Goal: Task Accomplishment & Management: Manage account settings

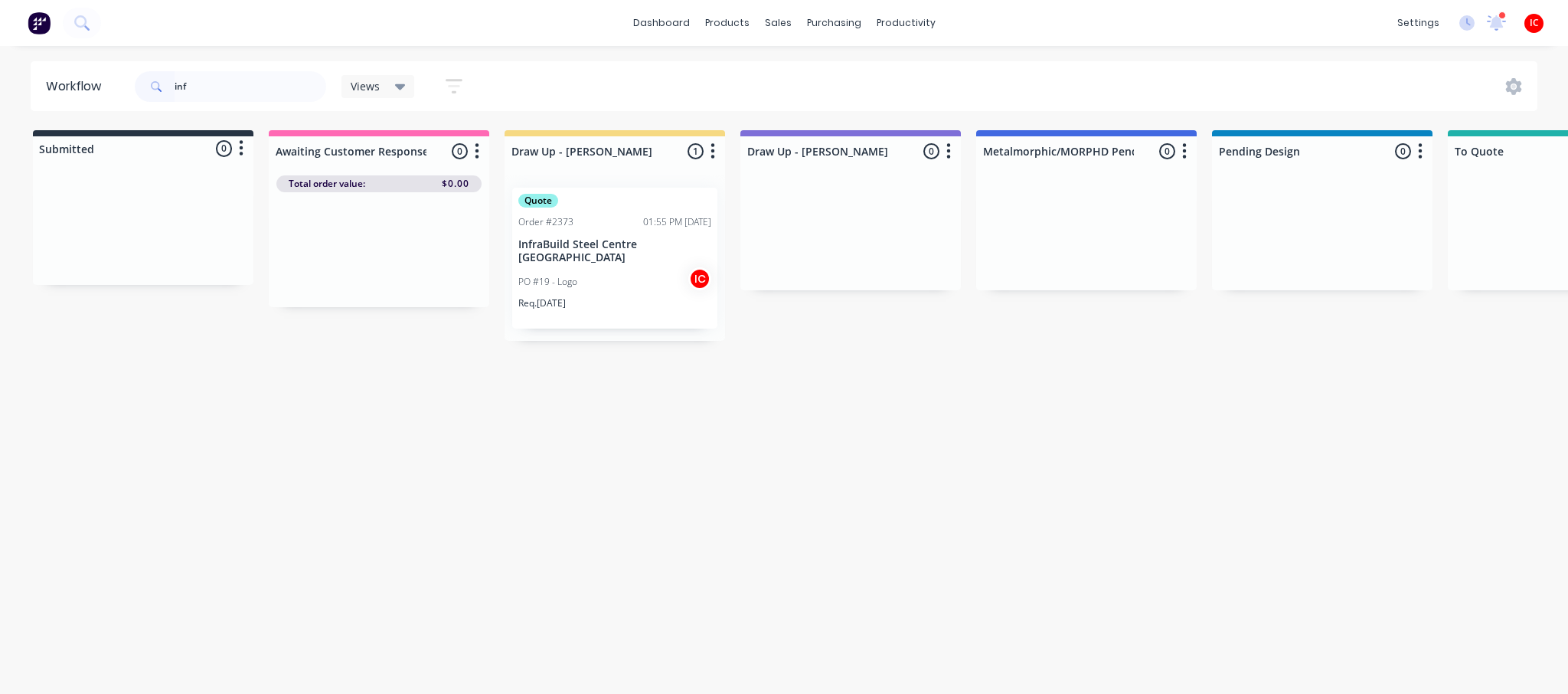
click at [581, 268] on div "PO #19 - Logo IC" at bounding box center [615, 282] width 193 height 29
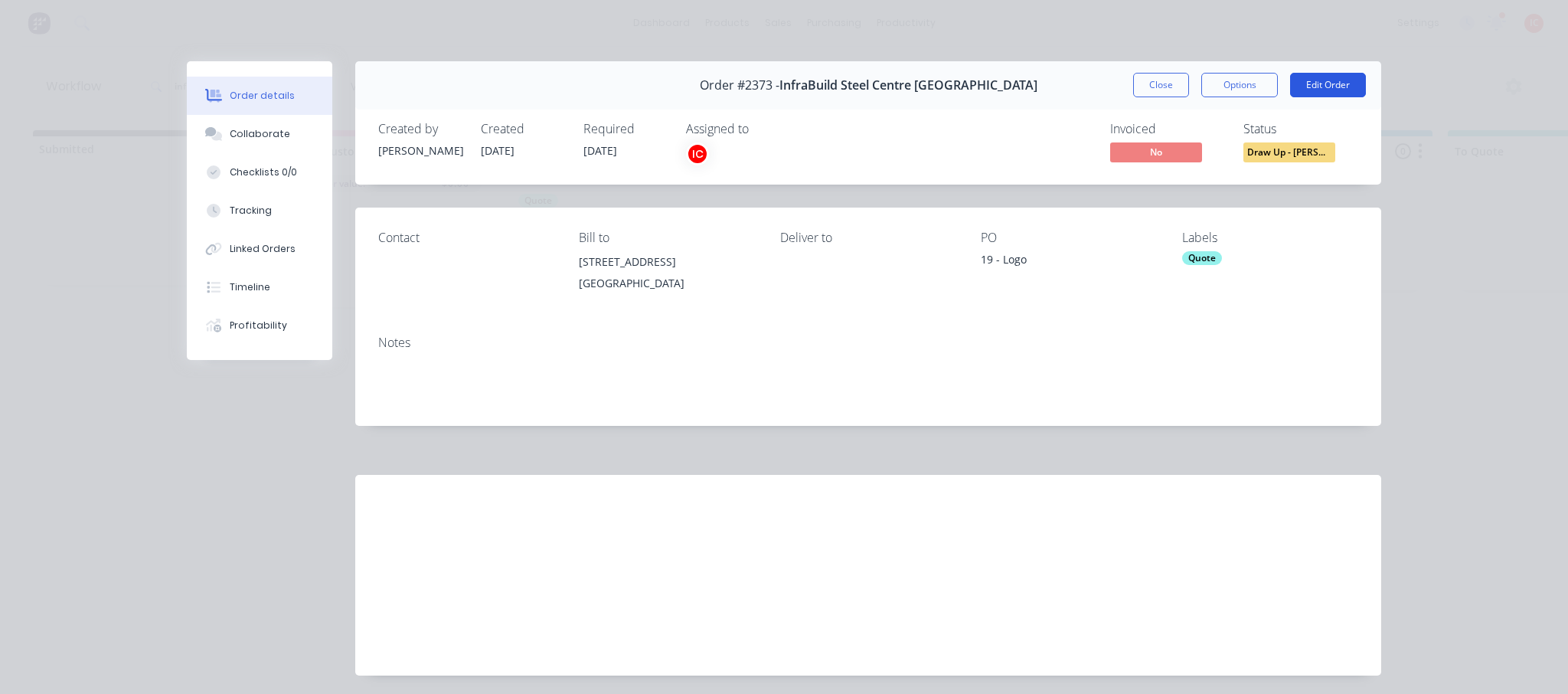
click at [1317, 86] on button "Edit Order" at bounding box center [1327, 84] width 75 height 24
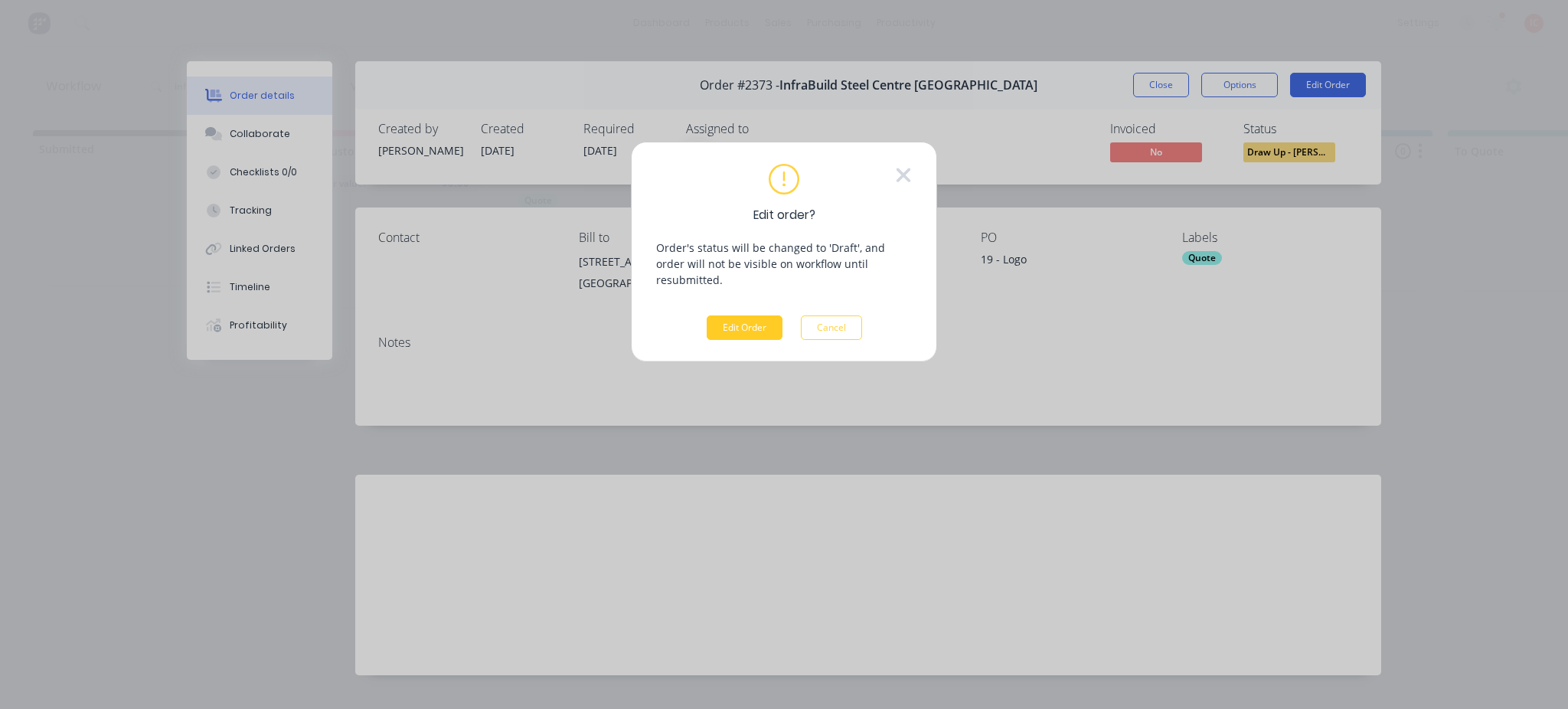
click at [729, 315] on button "Edit Order" at bounding box center [744, 327] width 75 height 24
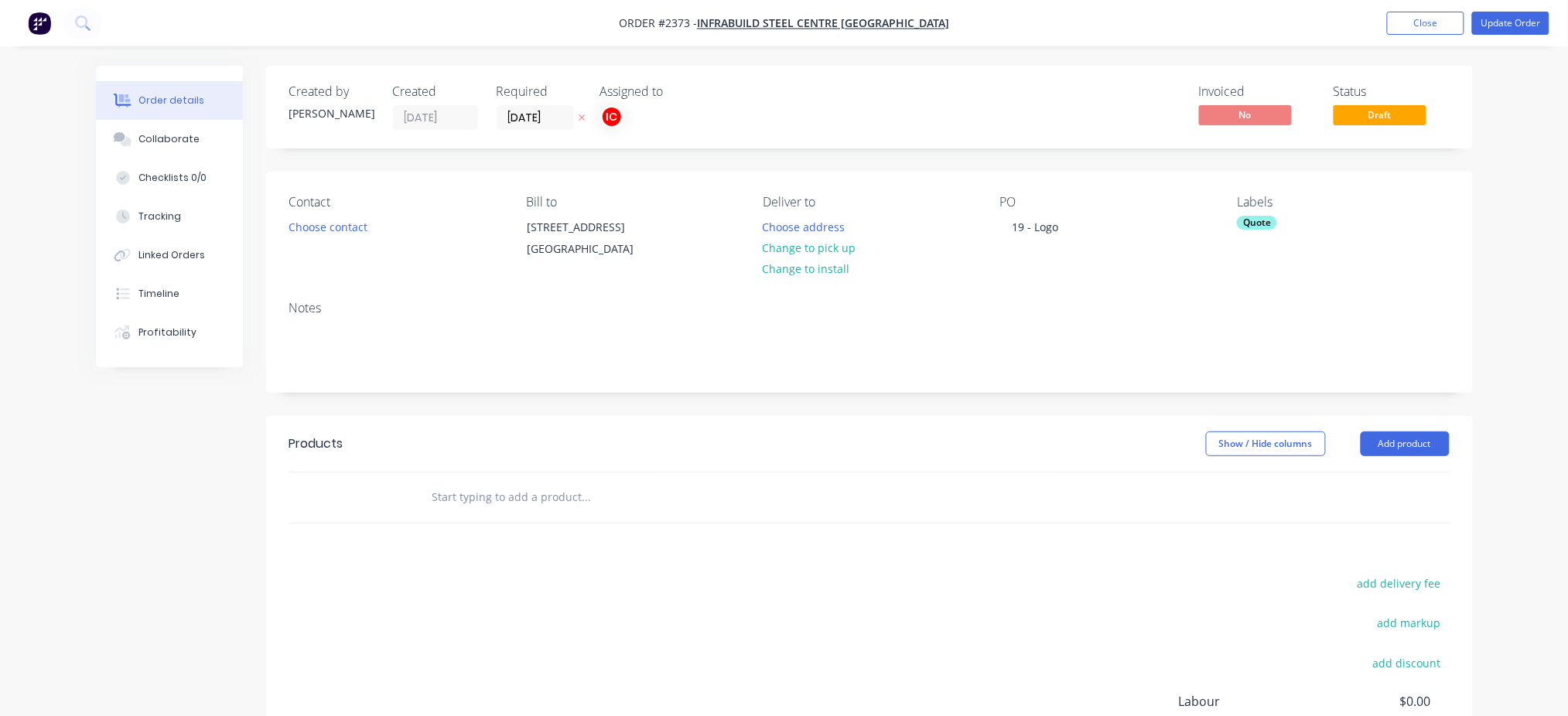
click at [1230, 223] on div "Contact Choose contact Bill to 62 Enterprise Street Kunda Park, Queensland, 455…" at bounding box center [869, 230] width 1206 height 117
click at [1260, 219] on div "Quote" at bounding box center [1257, 223] width 41 height 14
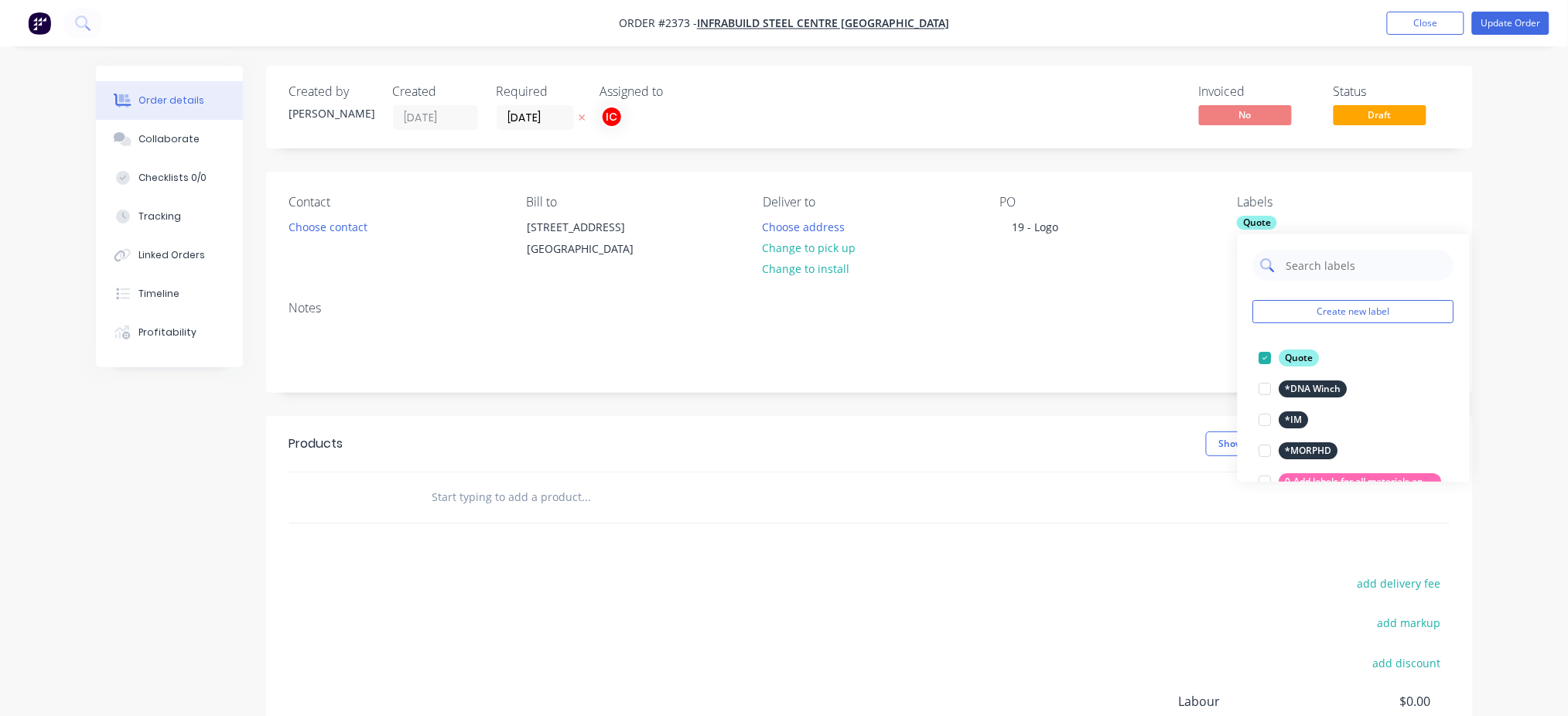
click at [1316, 266] on input "text" at bounding box center [1364, 265] width 161 height 31
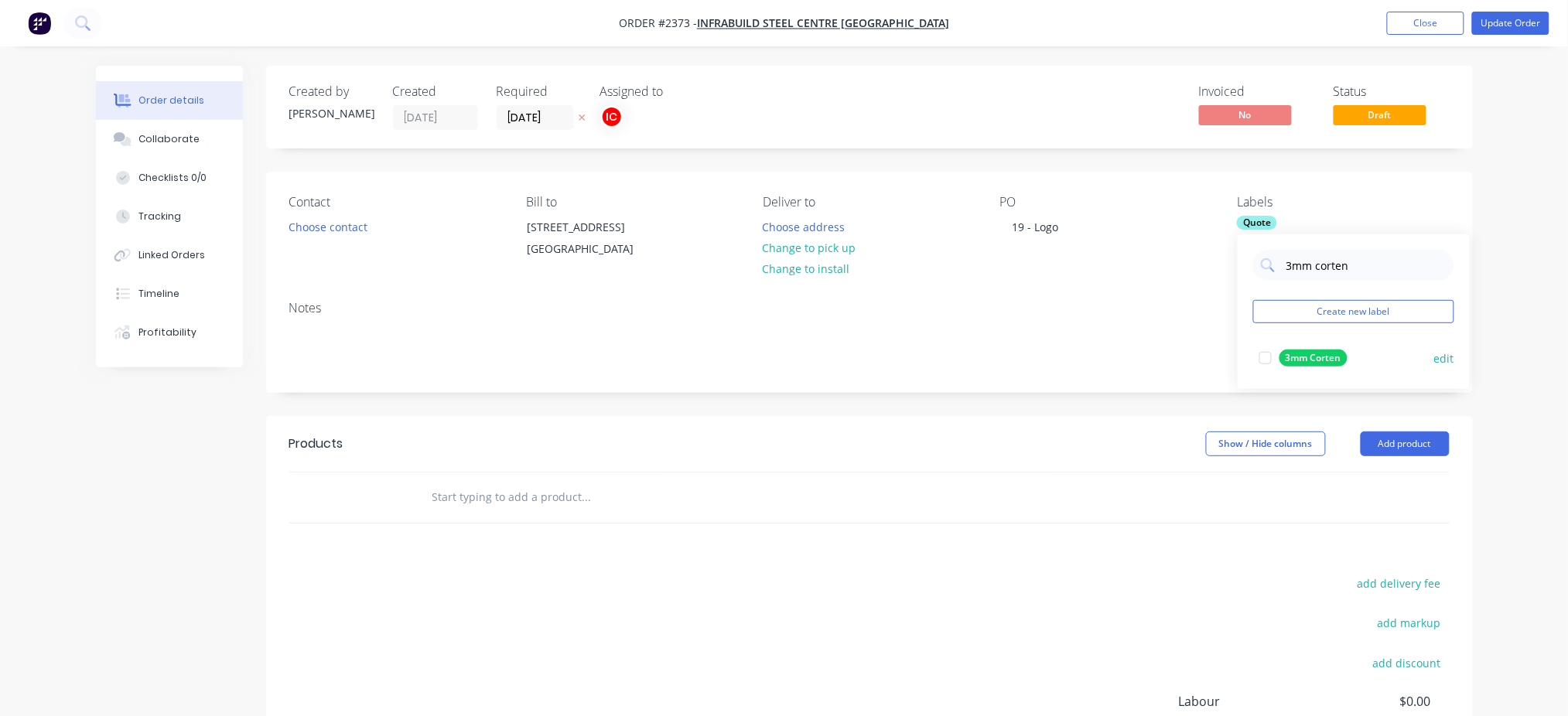
click at [1259, 358] on div at bounding box center [1264, 358] width 31 height 31
drag, startPoint x: 1364, startPoint y: 260, endPoint x: 1248, endPoint y: 257, distance: 116.0
click at [1248, 257] on div "3mm corten Create new label 3mm Corten edit" at bounding box center [1353, 312] width 232 height 154
type input "cut"
click at [1265, 357] on div at bounding box center [1264, 358] width 31 height 31
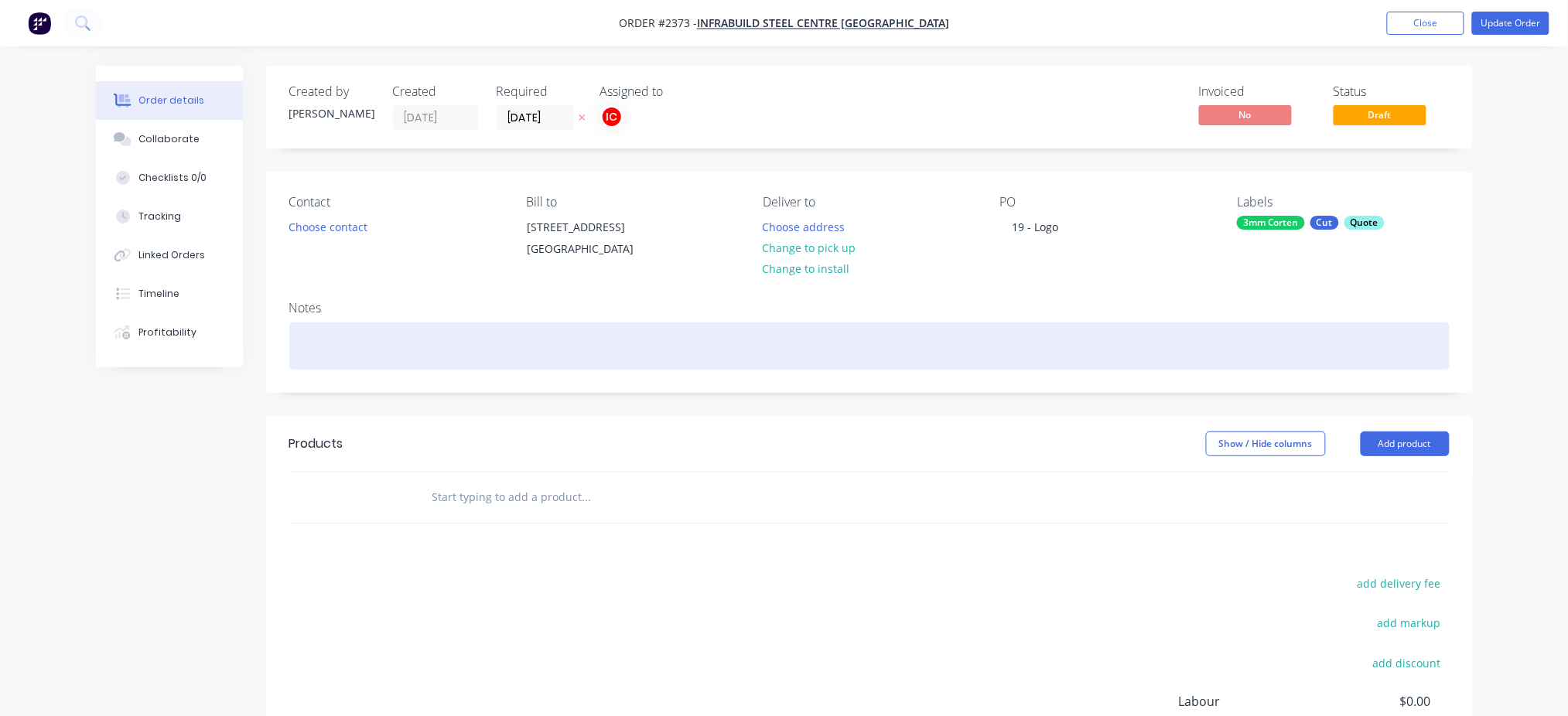
click at [1152, 360] on div at bounding box center [869, 346] width 1160 height 47
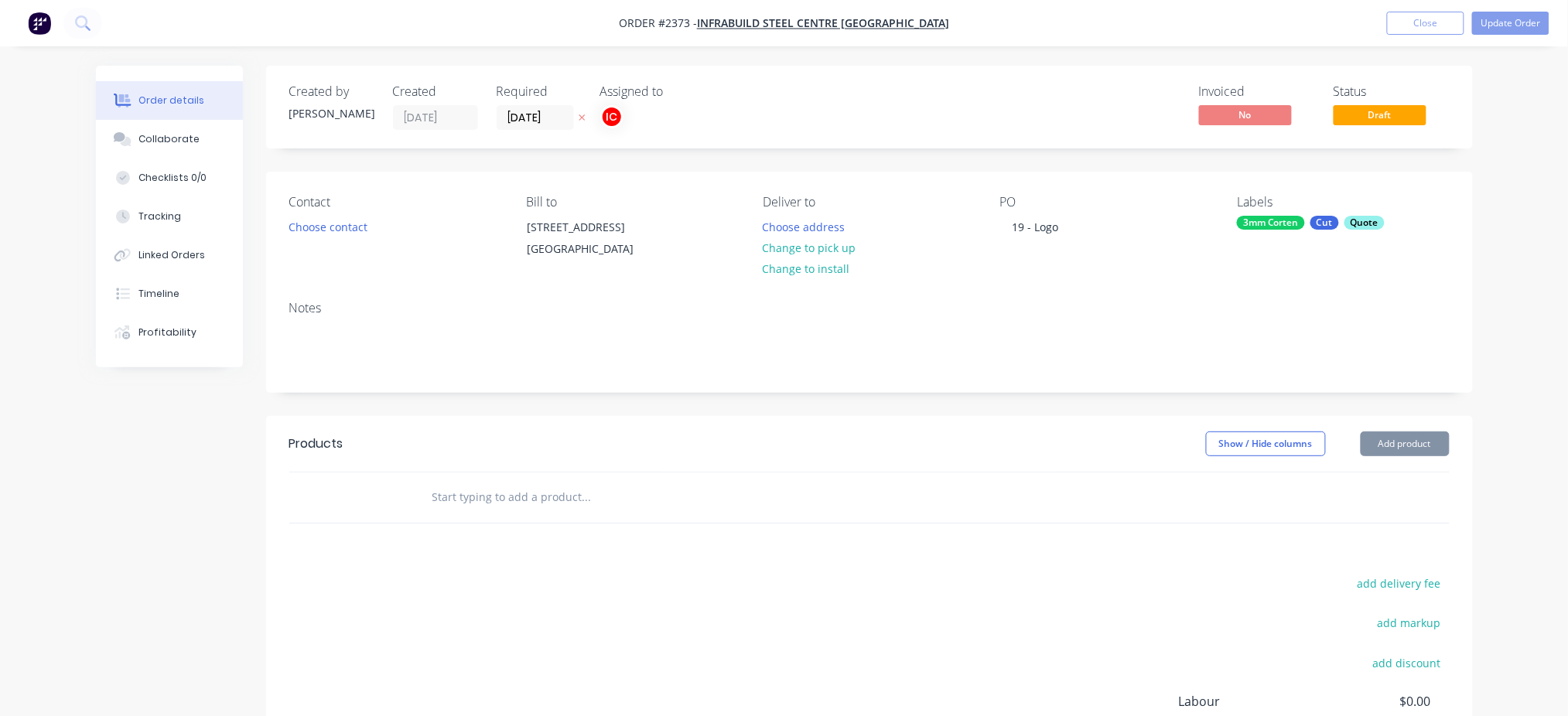
click at [478, 513] on input "text" at bounding box center [585, 496] width 309 height 31
click at [1400, 457] on button "Add product" at bounding box center [1405, 443] width 89 height 25
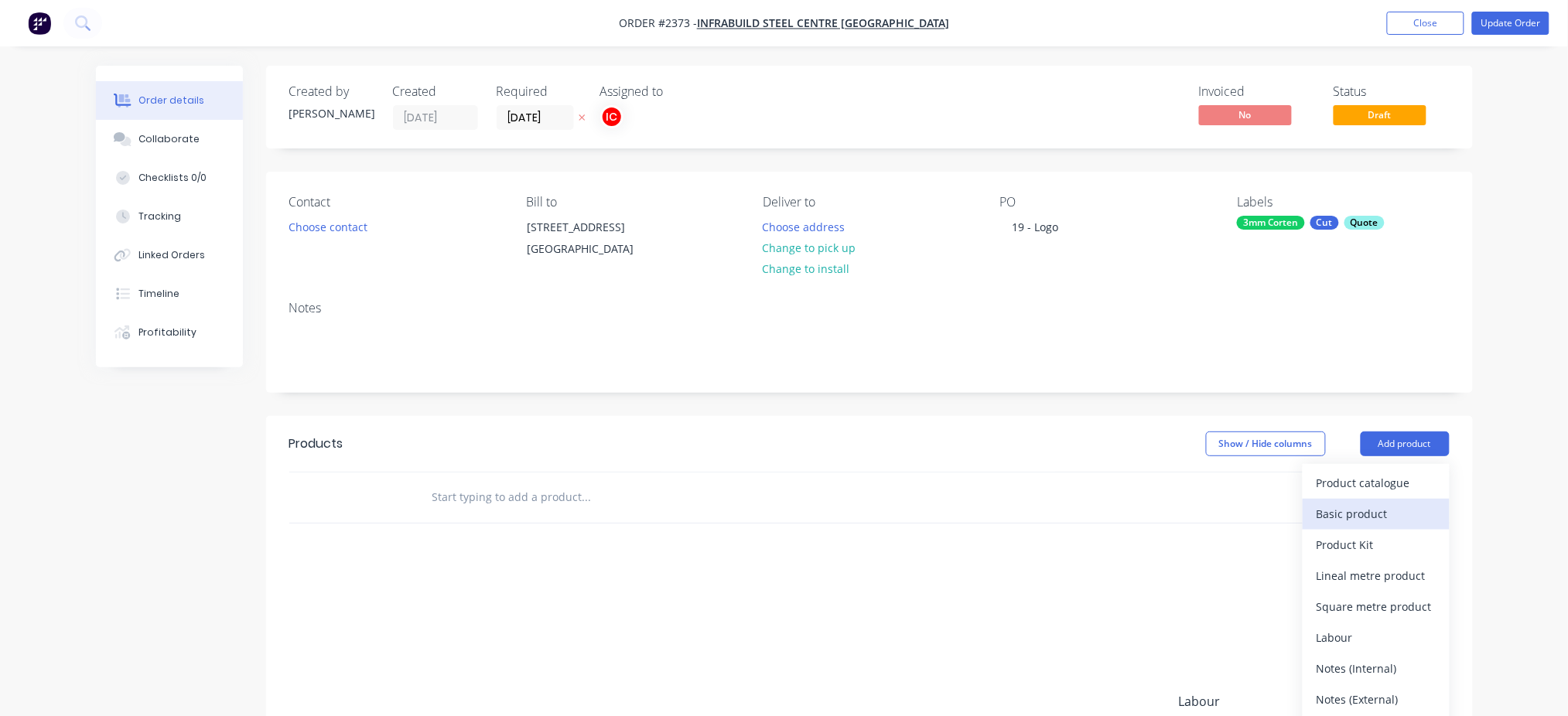
click at [1361, 525] on div "Basic product" at bounding box center [1375, 513] width 119 height 23
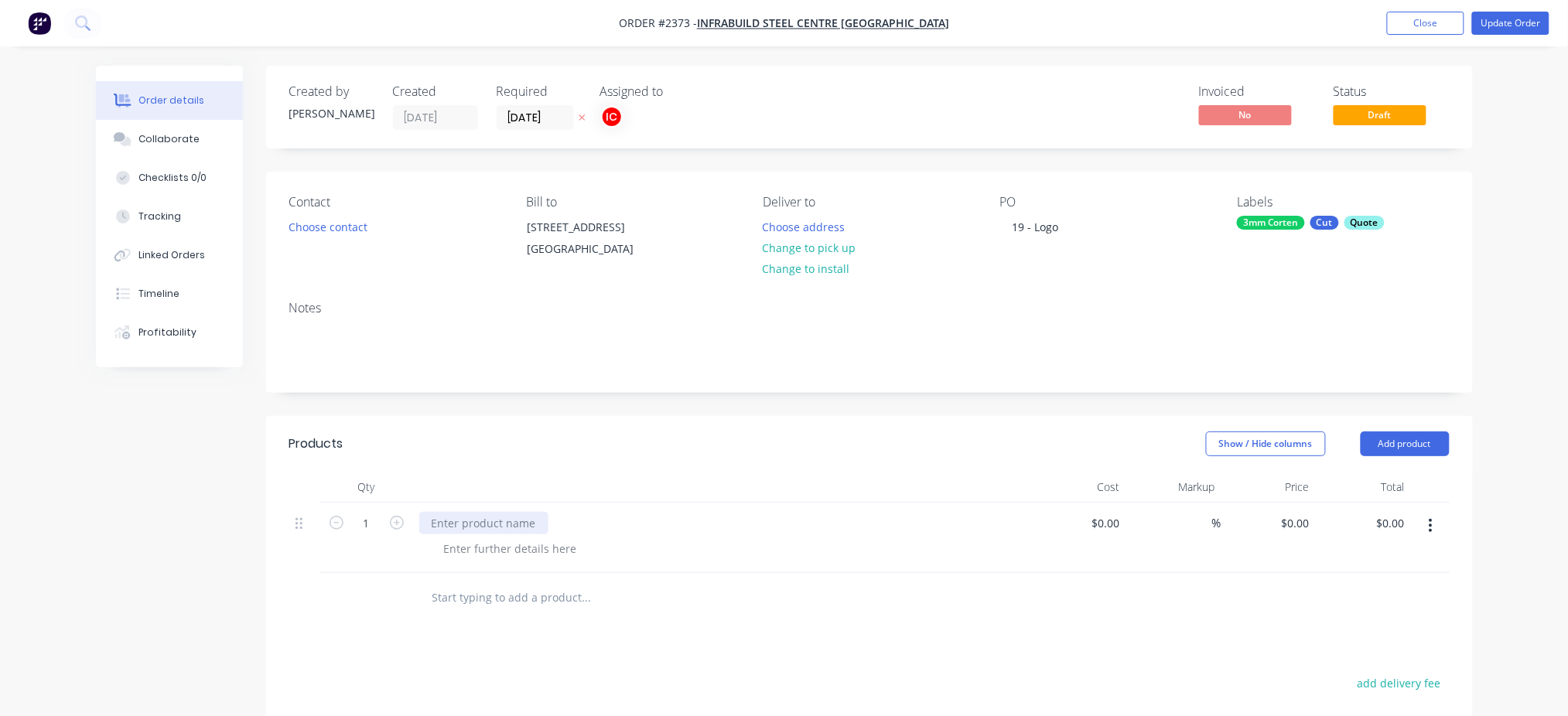
click at [504, 535] on div at bounding box center [483, 523] width 130 height 23
paste div
click at [474, 560] on div at bounding box center [510, 549] width 158 height 23
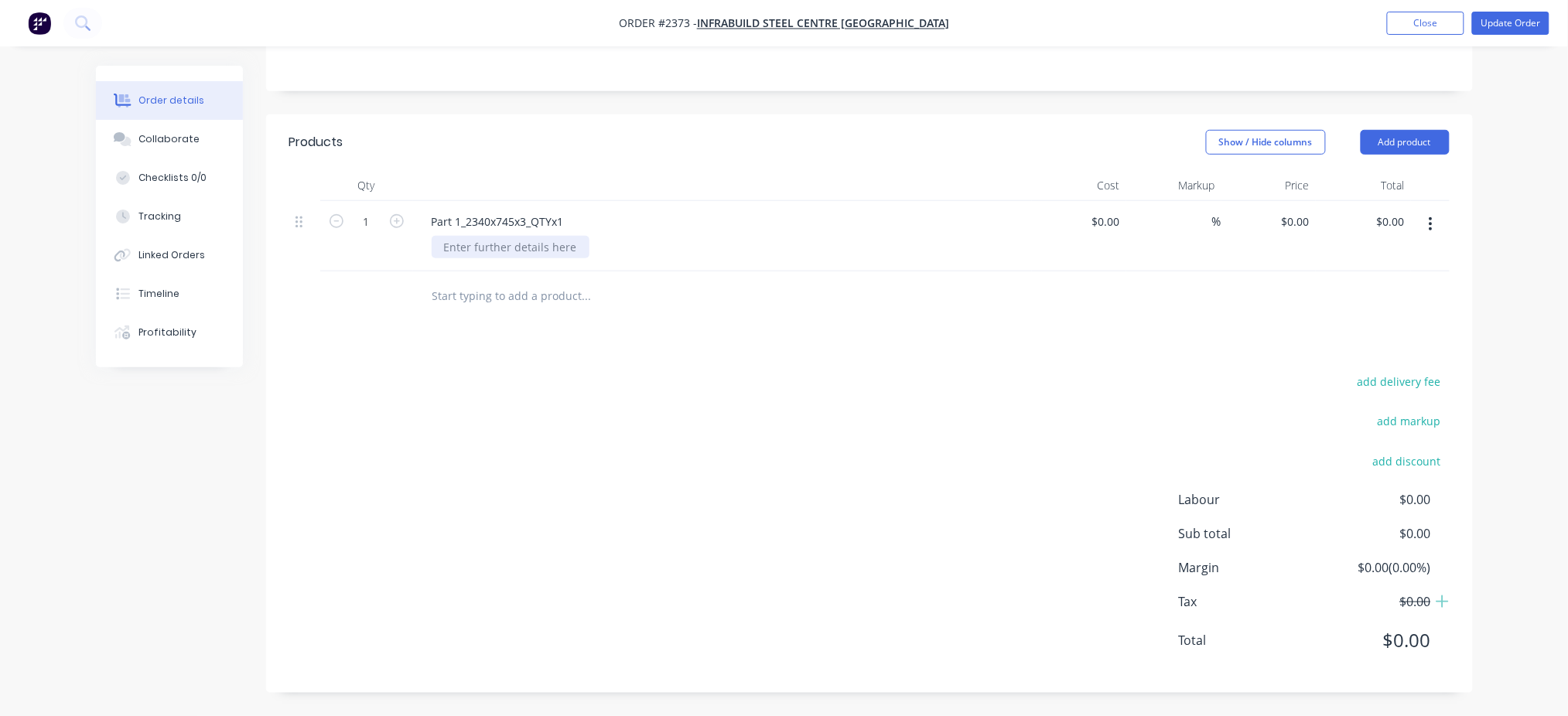
scroll to position [317, 0]
click at [569, 249] on div at bounding box center [510, 247] width 158 height 23
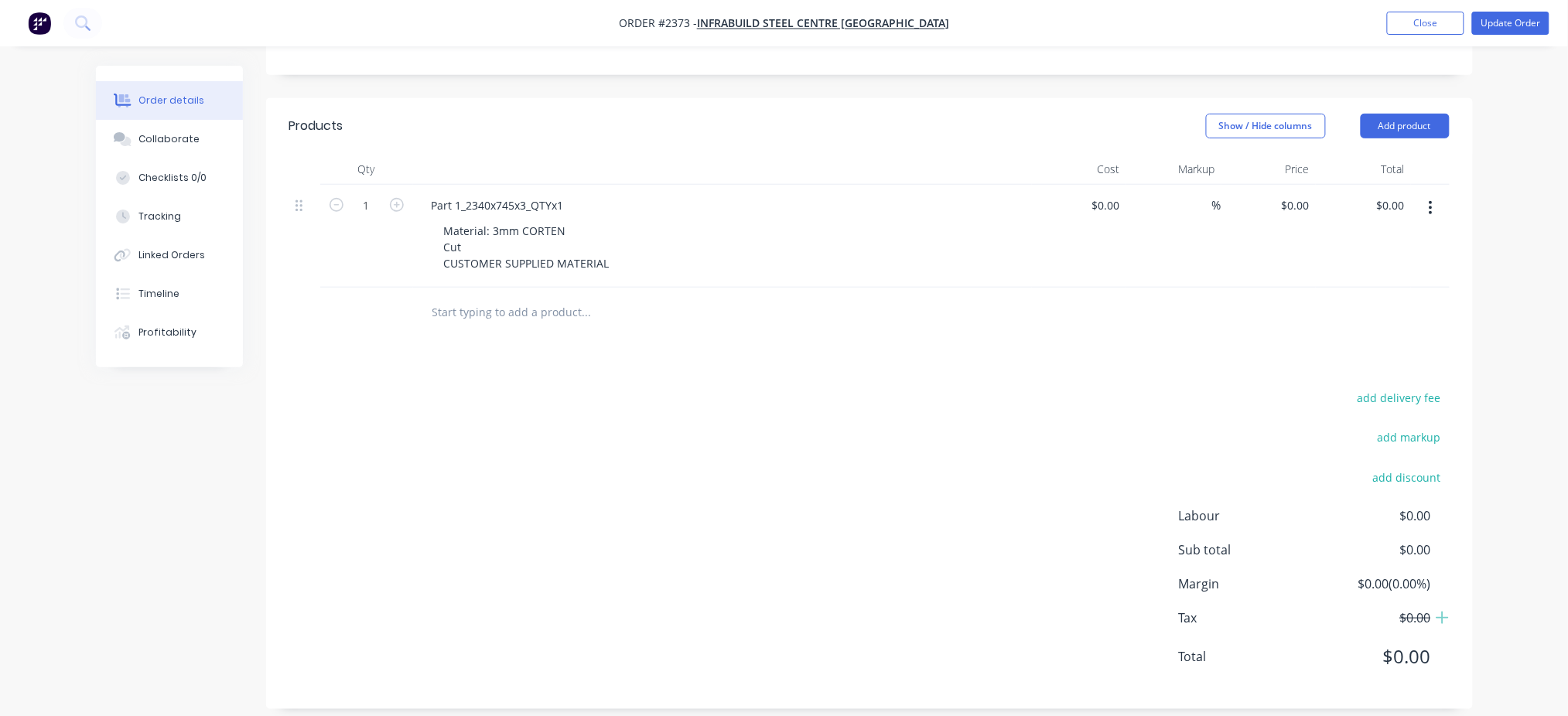
click at [904, 275] on div "Material: 3mm CORTEN Cut CUSTOMER SUPPLIED MATERIAL" at bounding box center [728, 247] width 594 height 55
click at [1434, 222] on button "button" at bounding box center [1430, 208] width 37 height 28
click at [1347, 291] on div "Duplicate" at bounding box center [1375, 279] width 119 height 23
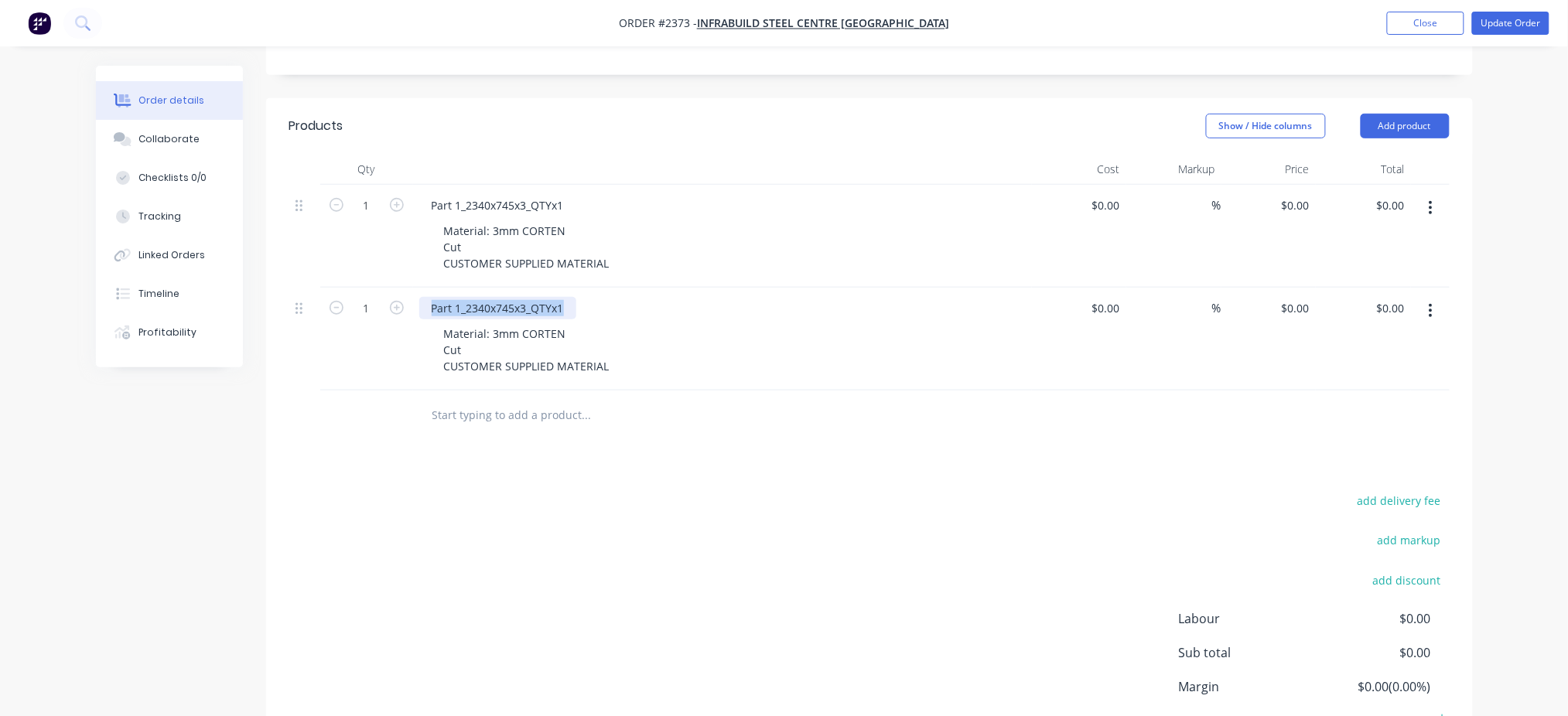
drag, startPoint x: 563, startPoint y: 319, endPoint x: 318, endPoint y: 331, distance: 245.3
click at [318, 331] on div "1 Part 1_2340x745x3_QTYx1 Material: 3mm CORTEN Cut CUSTOMER SUPPLIED MATERIAL $…" at bounding box center [869, 339] width 1160 height 103
paste div
click at [808, 548] on div "add delivery fee add markup add discount Labour $0.00 Sub total $0.00 Margin $0…" at bounding box center [869, 640] width 1160 height 299
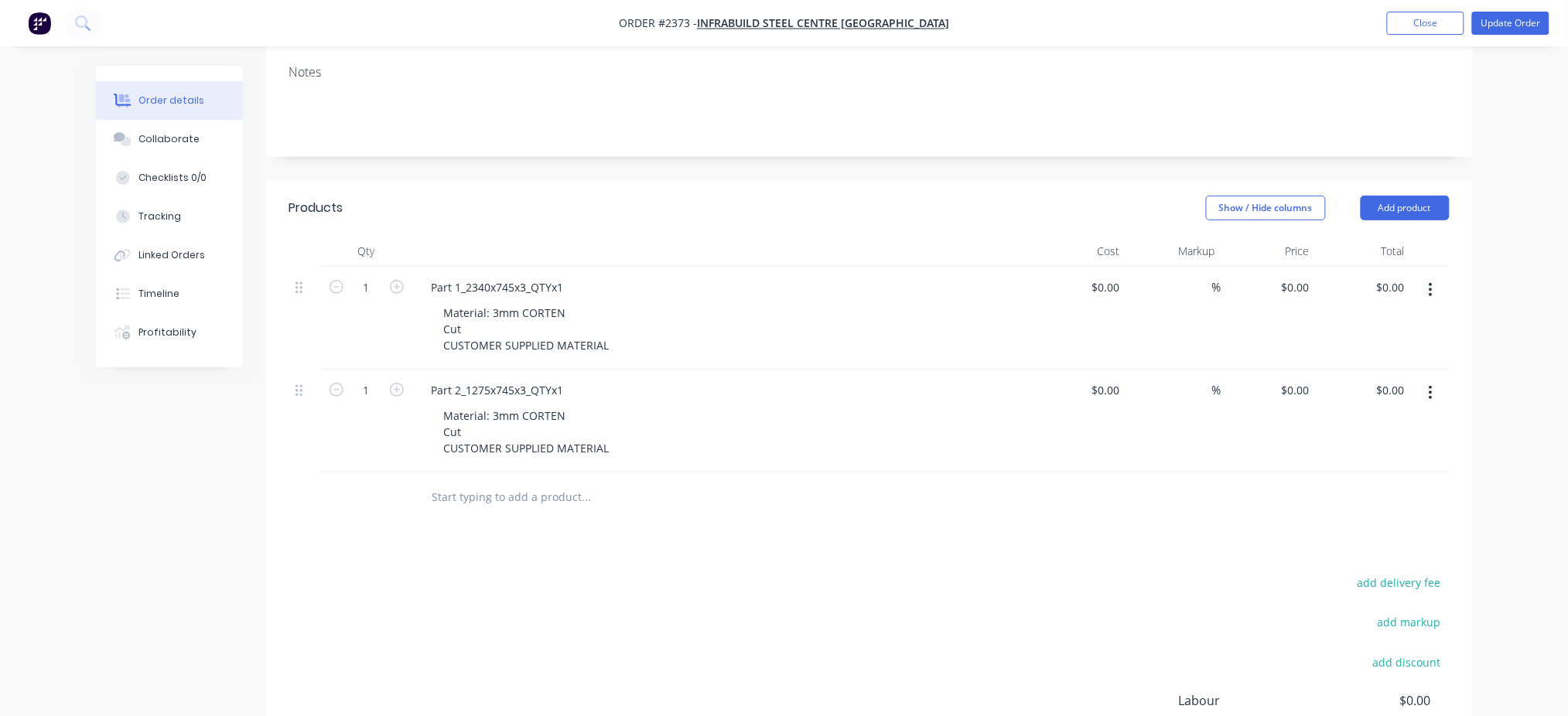
scroll to position [112, 0]
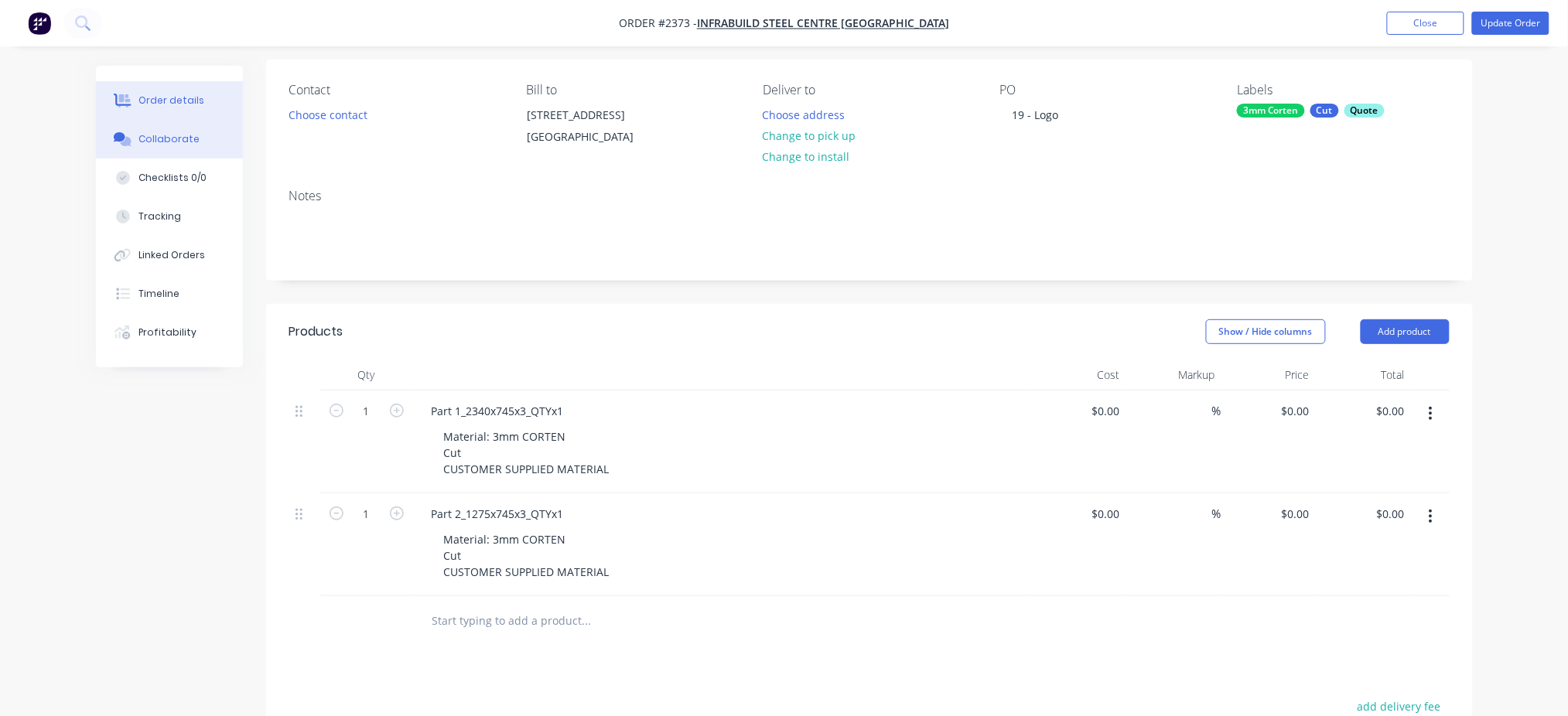
click at [197, 140] on button "Collaborate" at bounding box center [169, 138] width 147 height 39
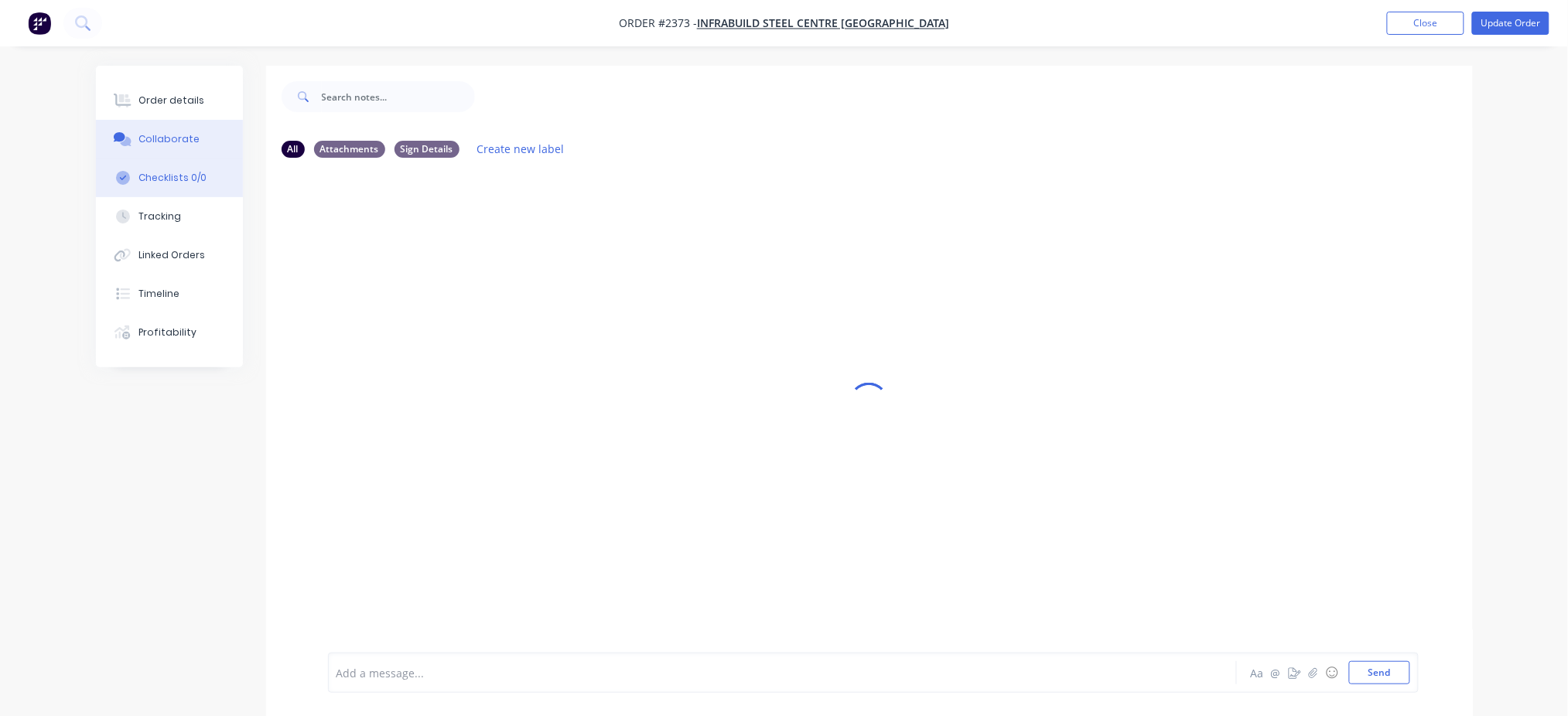
click at [149, 179] on div "Checklists 0/0" at bounding box center [172, 178] width 68 height 14
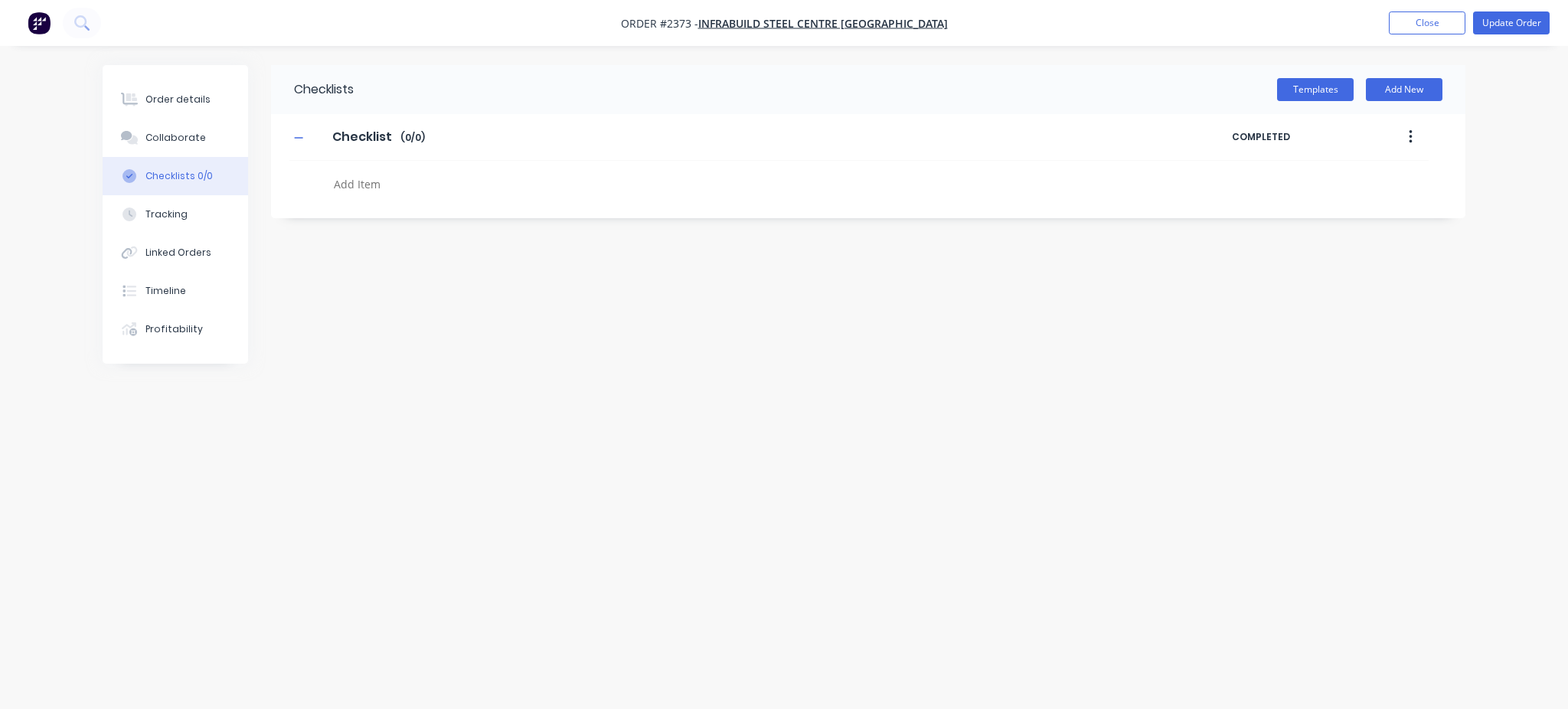
click at [357, 181] on textarea at bounding box center [696, 184] width 736 height 23
type textarea "x"
type textarea "C"
type textarea "x"
type textarea "CU"
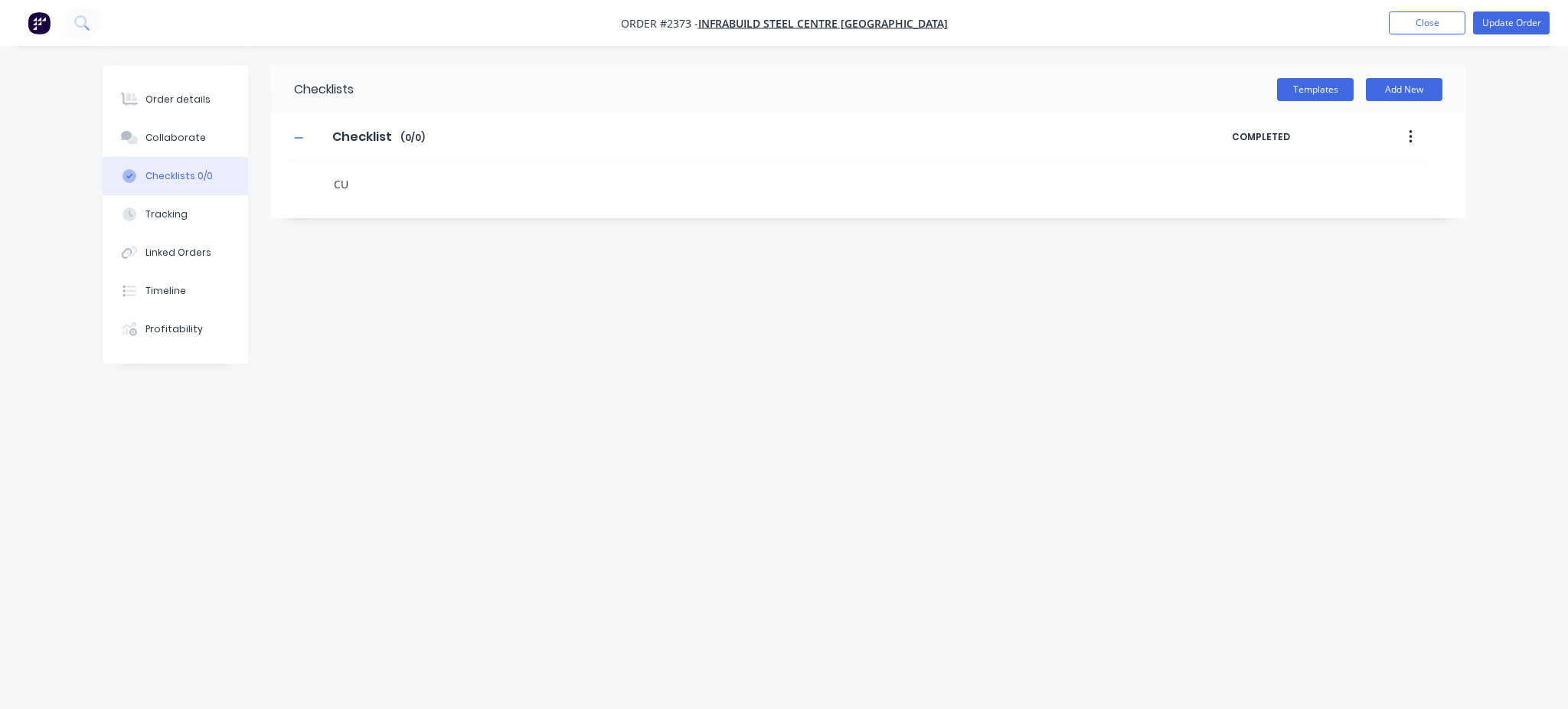
type textarea "x"
type textarea "CUT"
type textarea "x"
click at [308, 171] on icon at bounding box center [314, 177] width 21 height 21
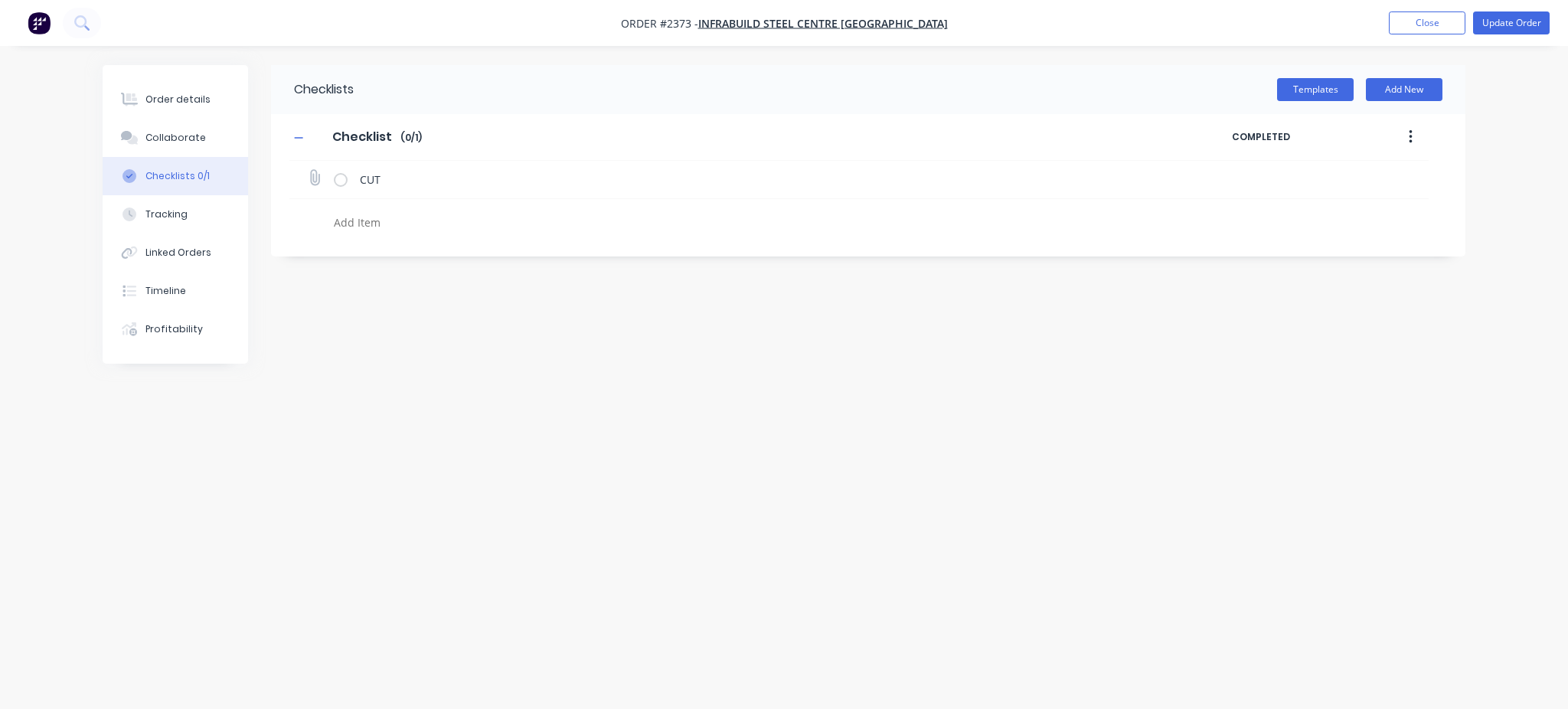
click at [307, 170] on input "file" at bounding box center [307, 170] width 0 height 0
type input "C:\fakepath\Infrabuild_19_Master.pdf"
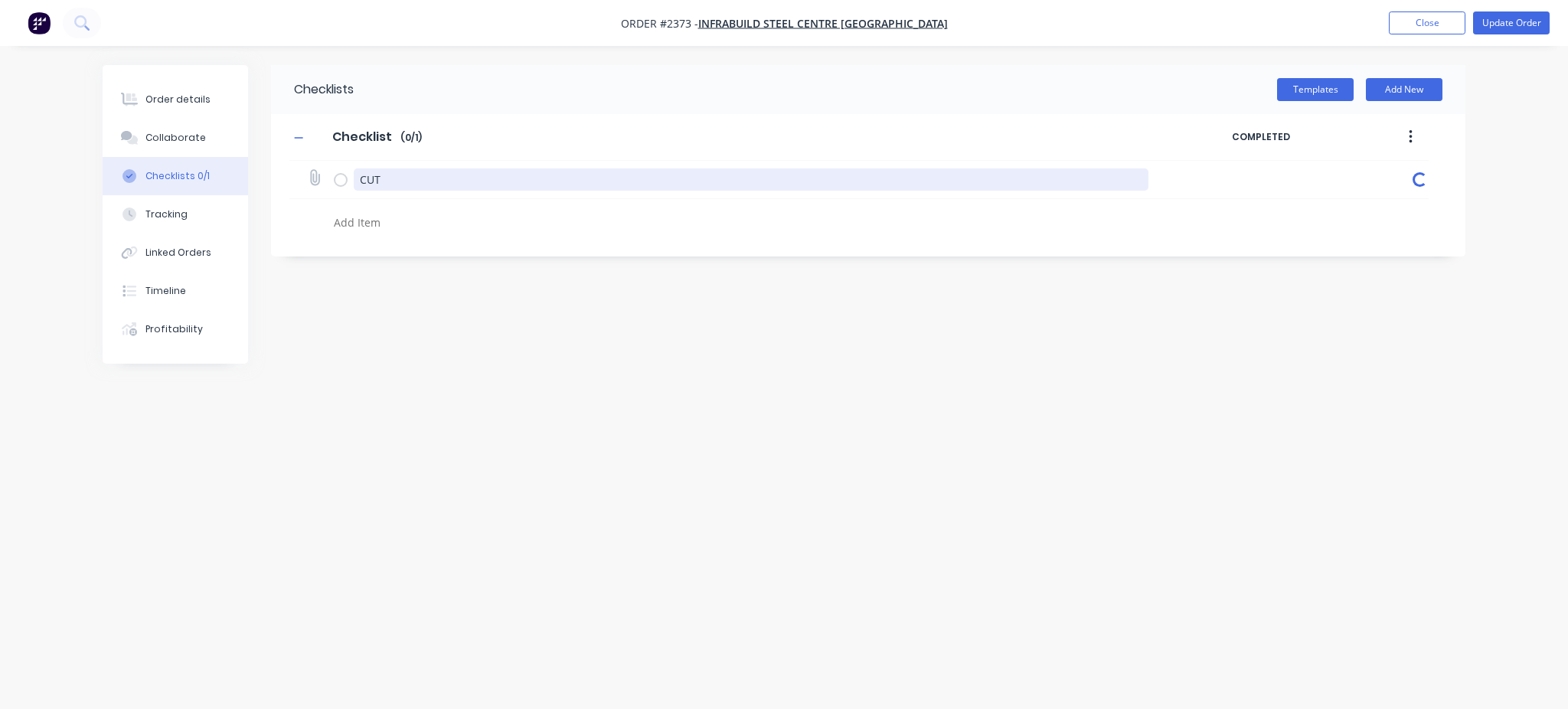
type textarea "x"
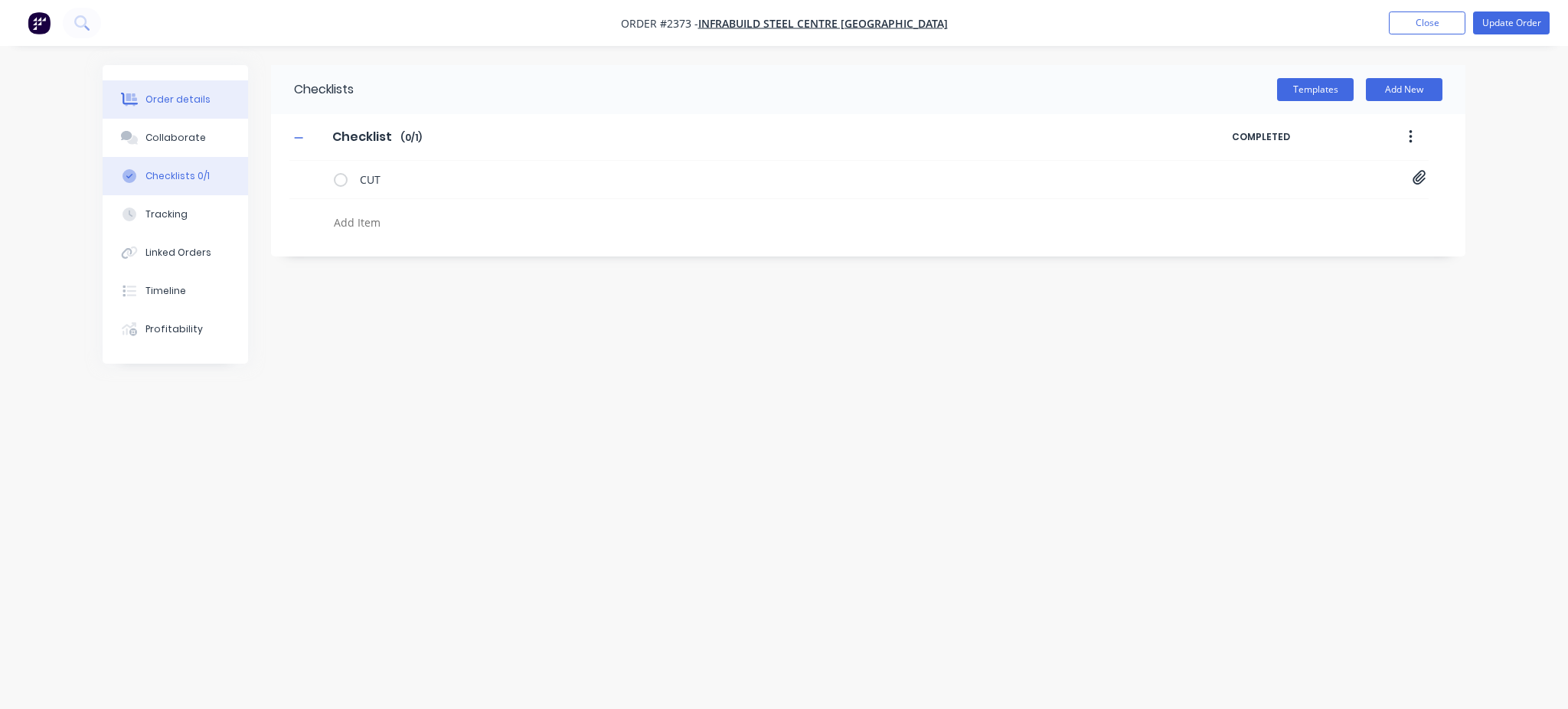
click at [191, 108] on button "Order details" at bounding box center [175, 99] width 146 height 38
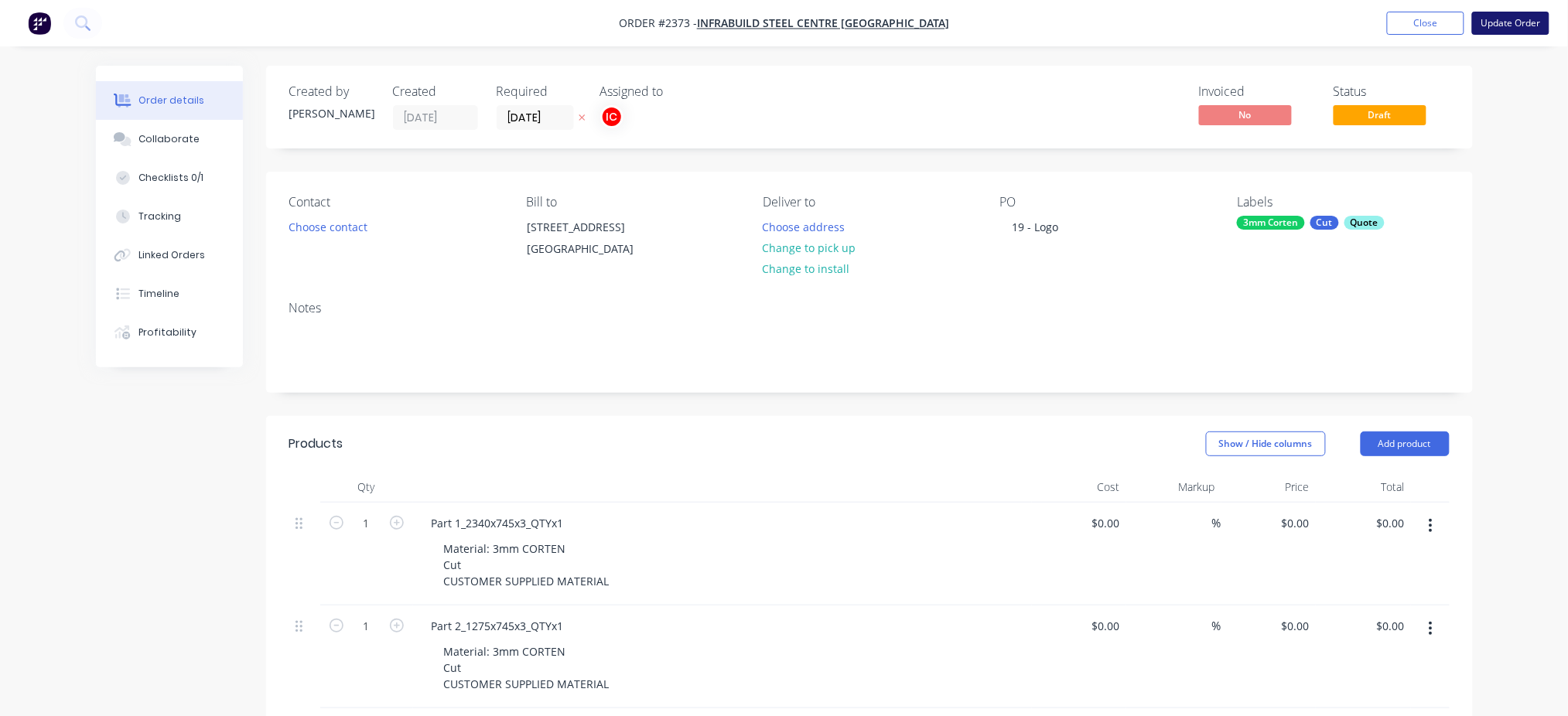
click at [1515, 19] on button "Update Order" at bounding box center [1511, 23] width 77 height 23
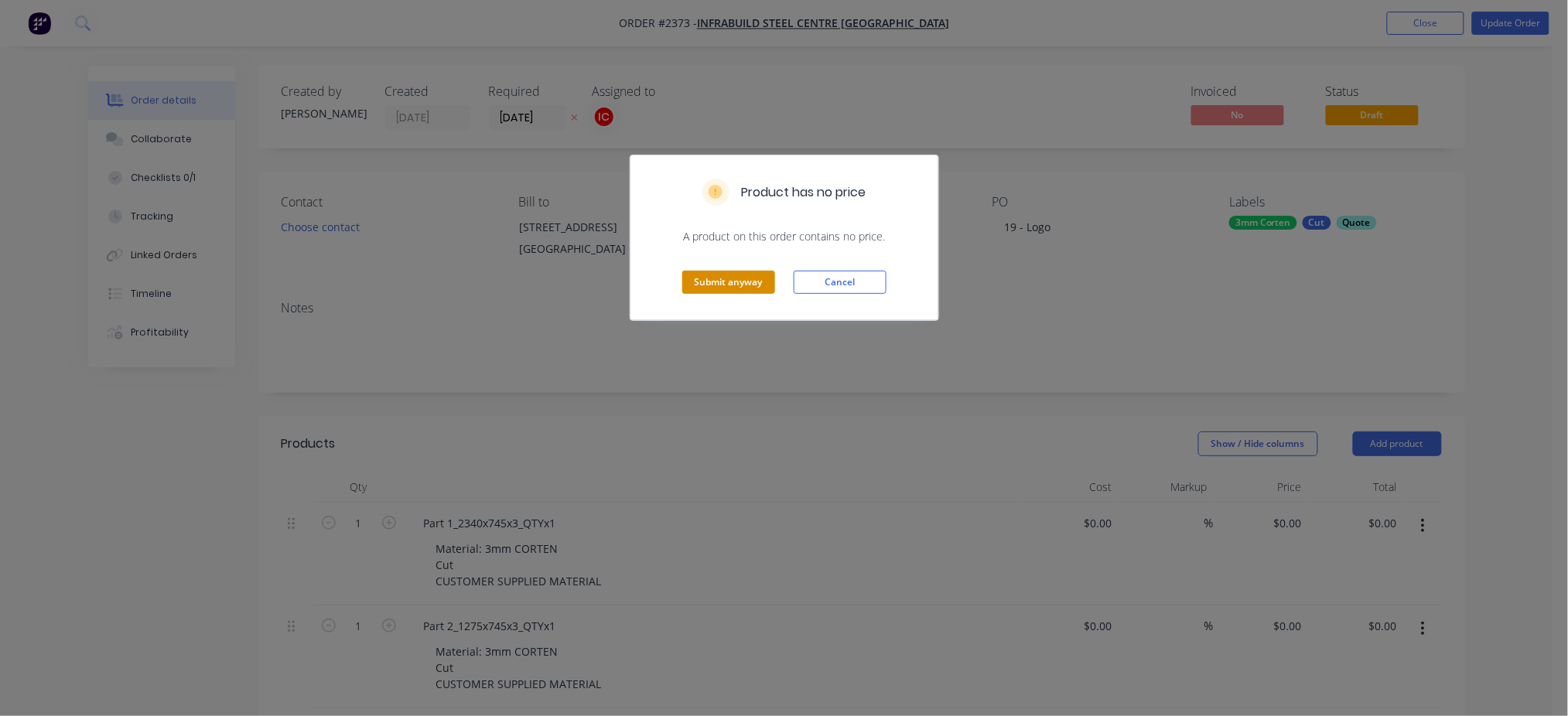
click at [757, 288] on button "Submit anyway" at bounding box center [729, 282] width 93 height 23
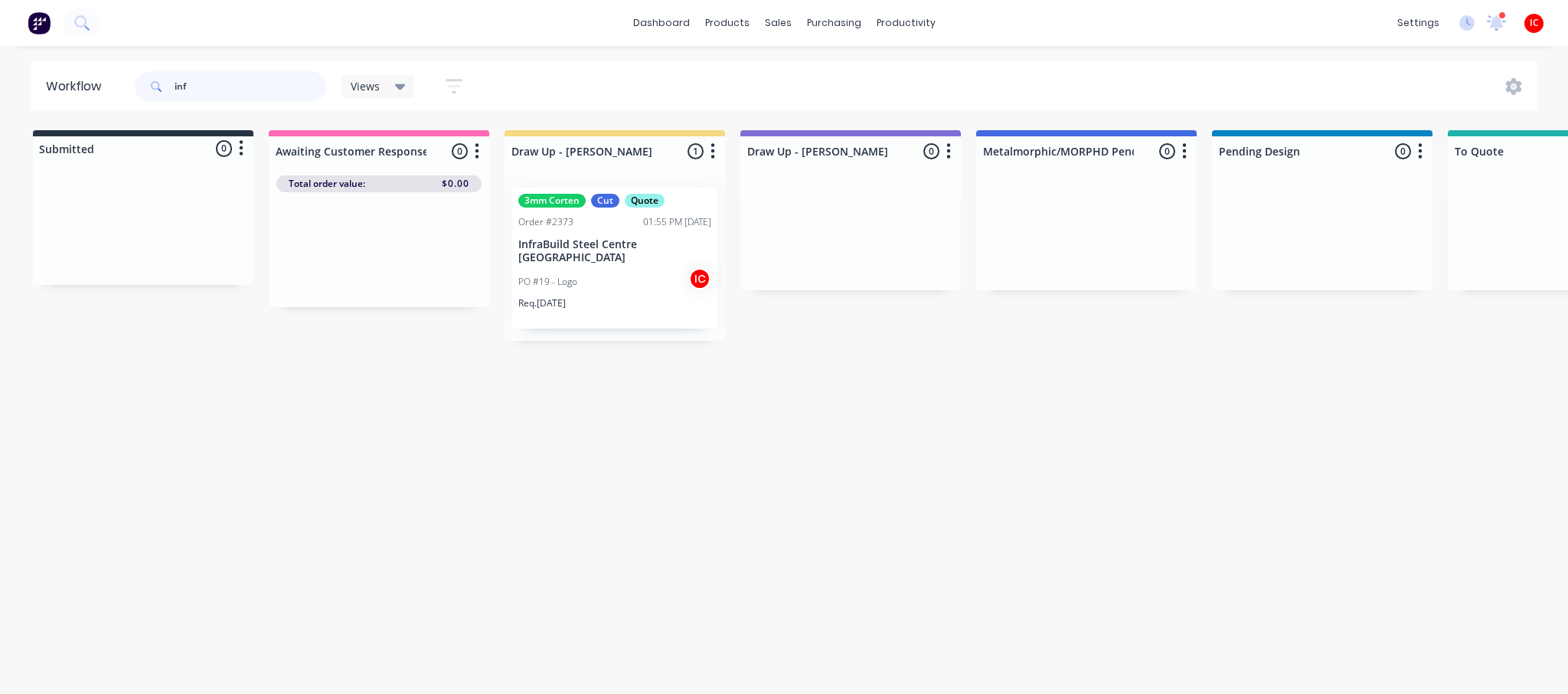
drag, startPoint x: 274, startPoint y: 82, endPoint x: 157, endPoint y: 83, distance: 117.0
click at [157, 83] on div "inf" at bounding box center [231, 86] width 192 height 30
click at [652, 258] on p "InfraBuild Steel Centre [GEOGRAPHIC_DATA]" at bounding box center [615, 251] width 193 height 26
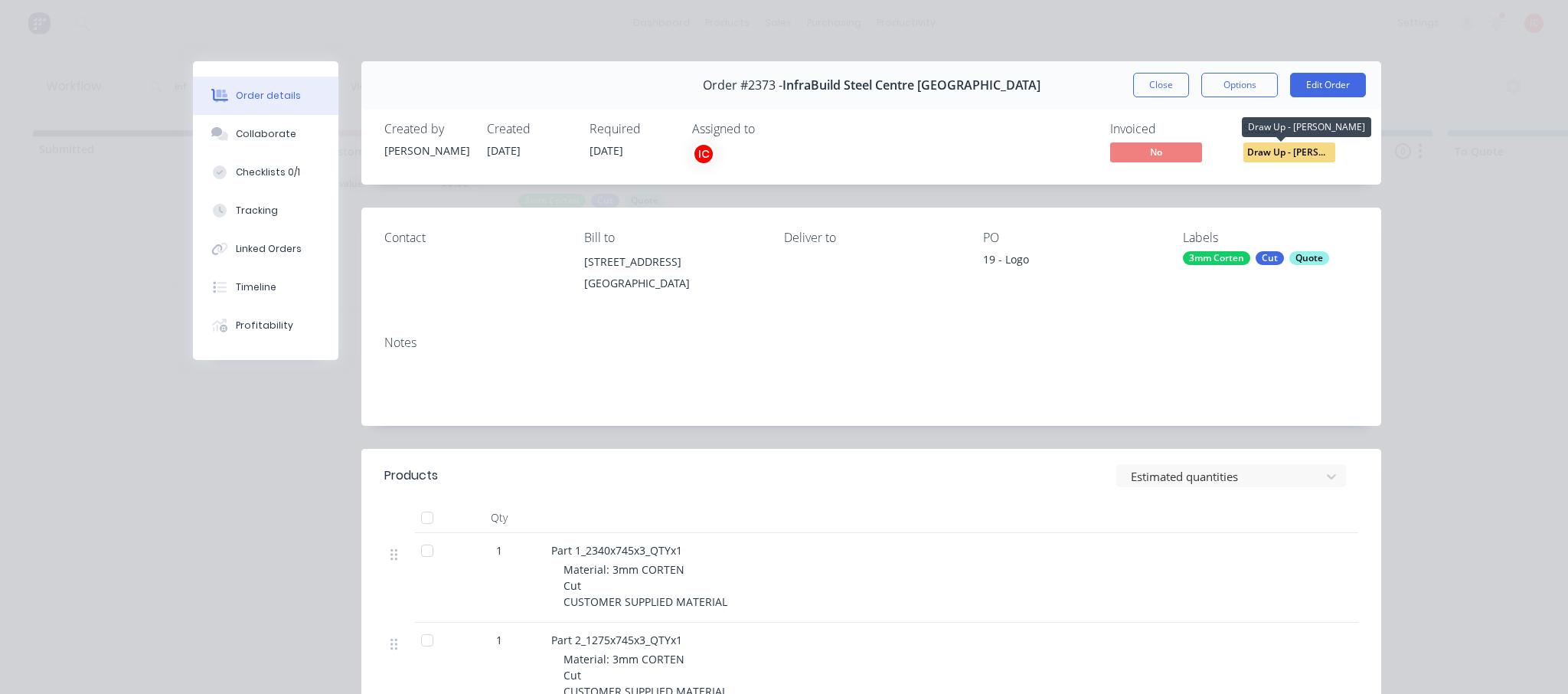
click at [1288, 154] on span "Draw Up - [PERSON_NAME]" at bounding box center [1289, 152] width 92 height 20
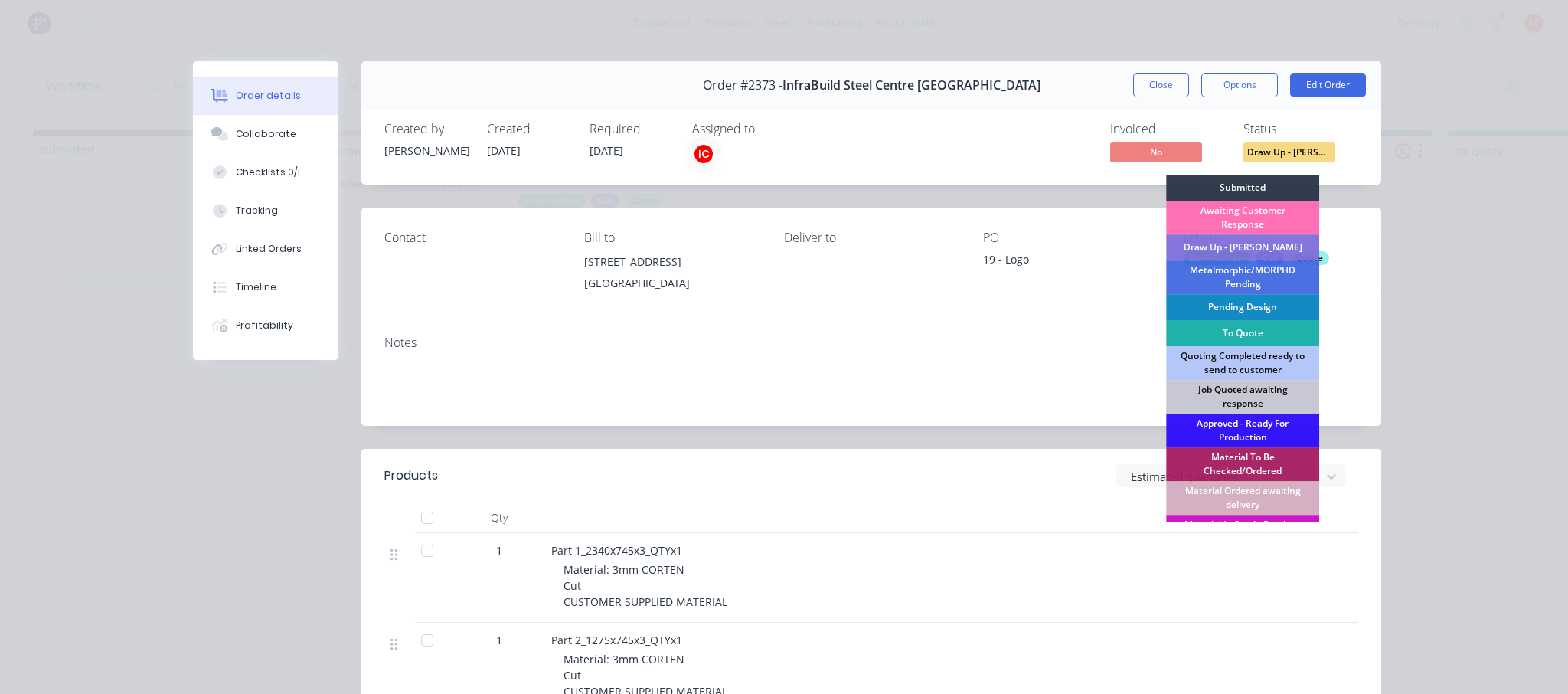
click at [1253, 331] on div "To Quote" at bounding box center [1242, 333] width 153 height 26
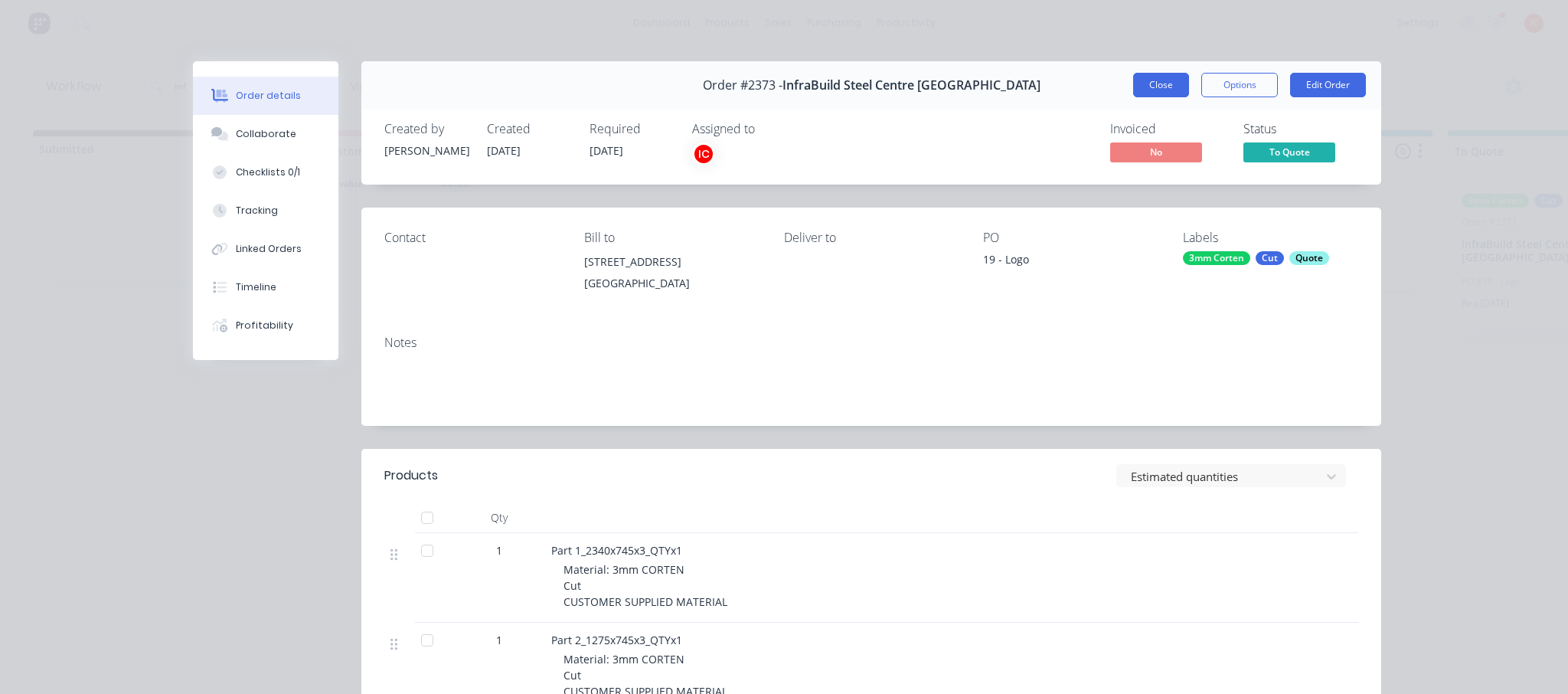
click at [1158, 89] on button "Close" at bounding box center [1161, 84] width 56 height 24
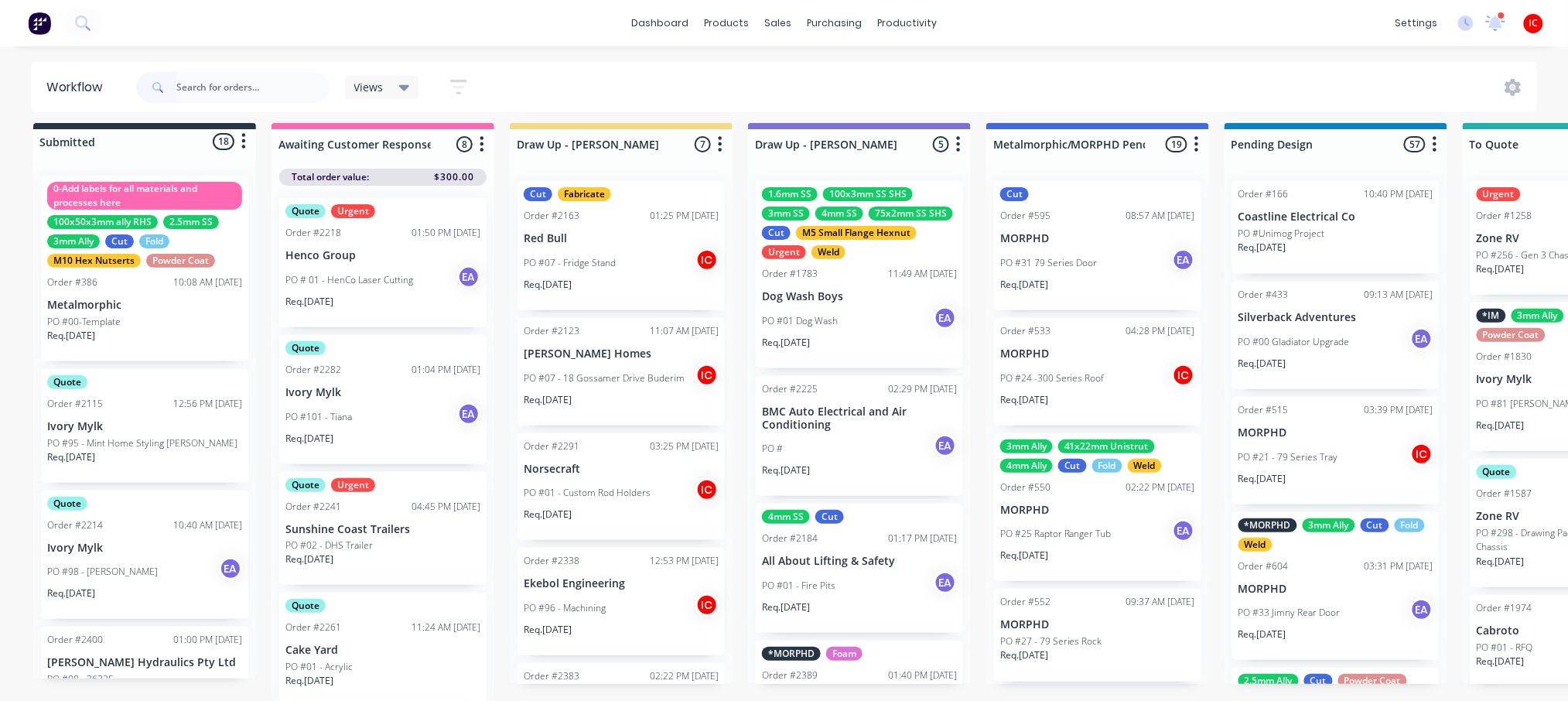
click at [644, 248] on div "PO #07 - Fridge Stand IC" at bounding box center [621, 263] width 195 height 30
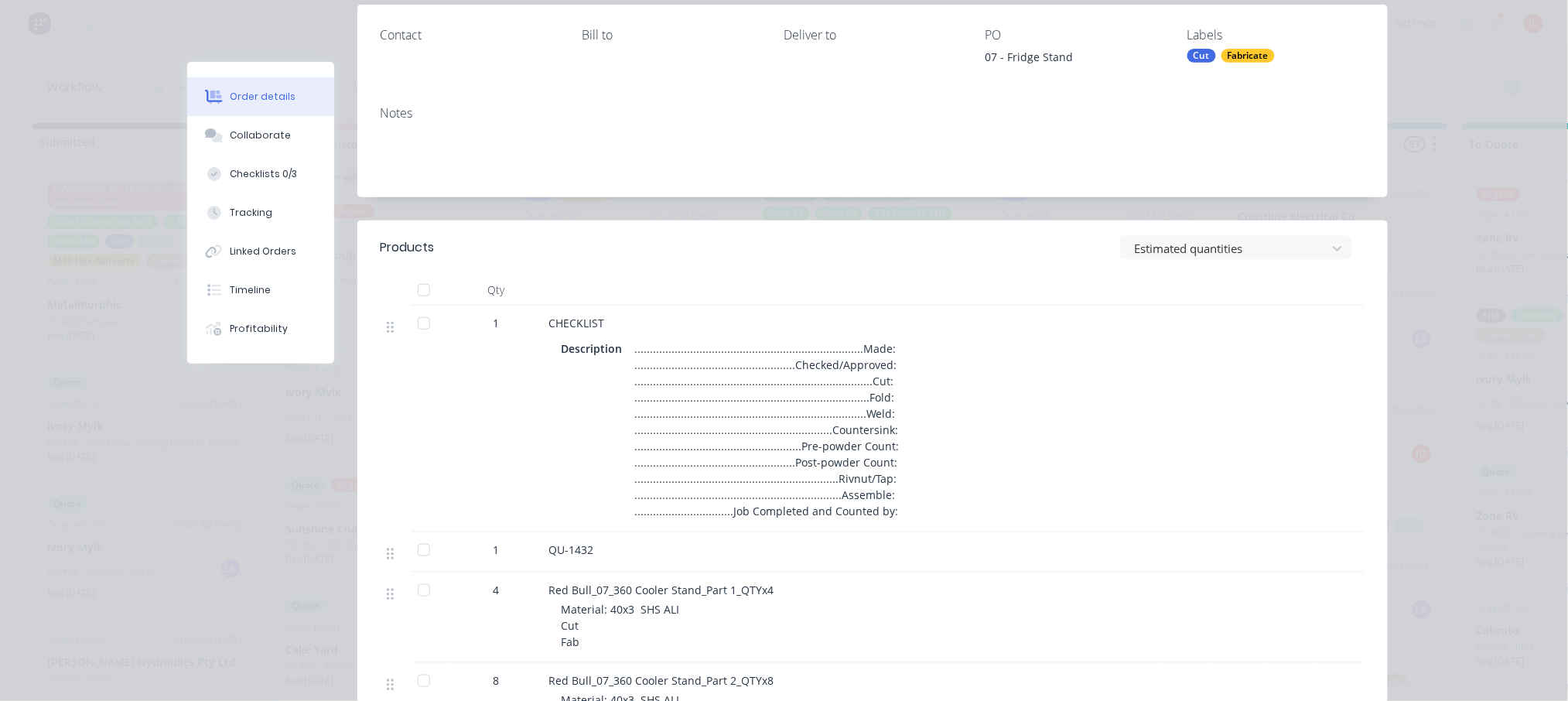
scroll to position [206, 0]
click at [865, 352] on div "..........................................................................Made:…" at bounding box center [767, 428] width 277 height 185
click at [872, 343] on div "..........................................................................Made:…" at bounding box center [767, 428] width 277 height 185
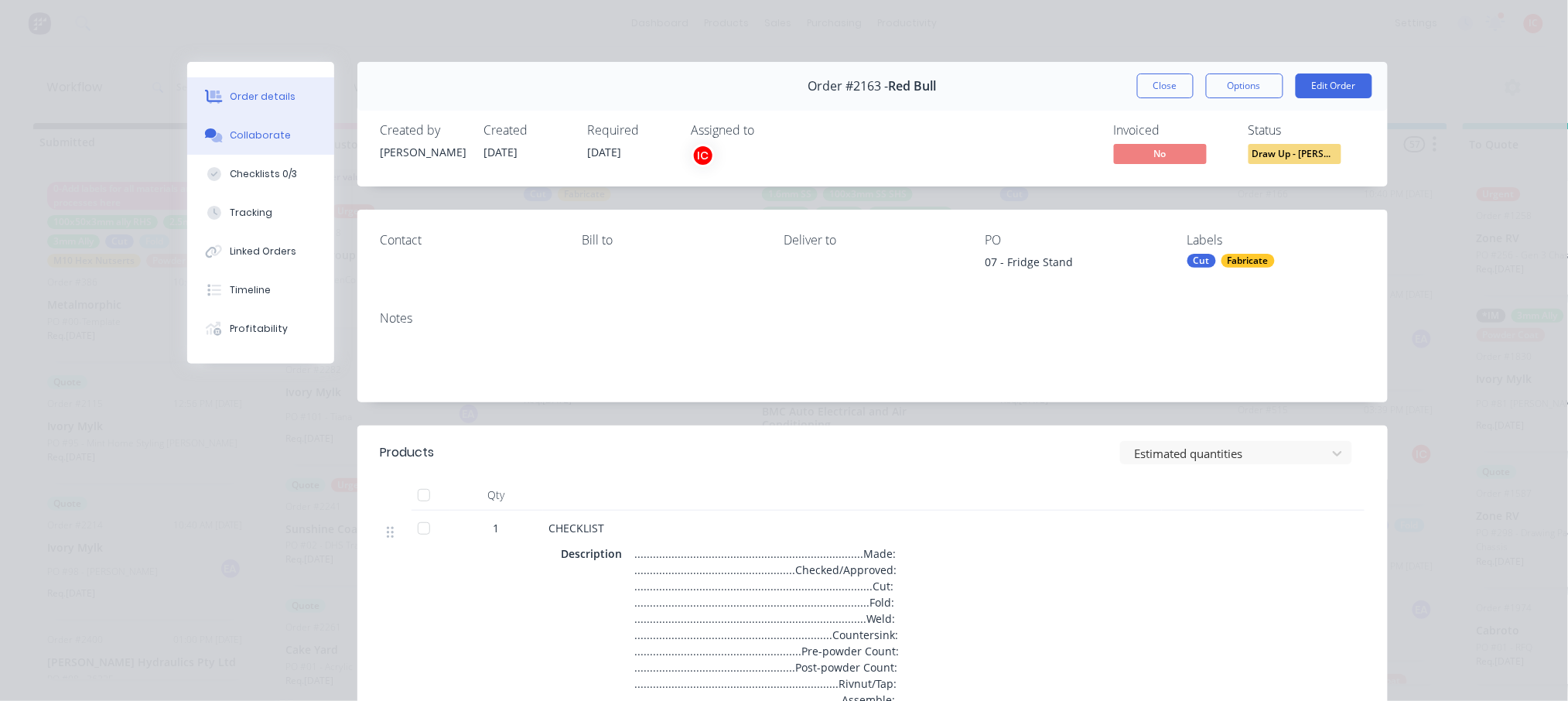
click at [285, 133] on button "Collaborate" at bounding box center [260, 134] width 147 height 39
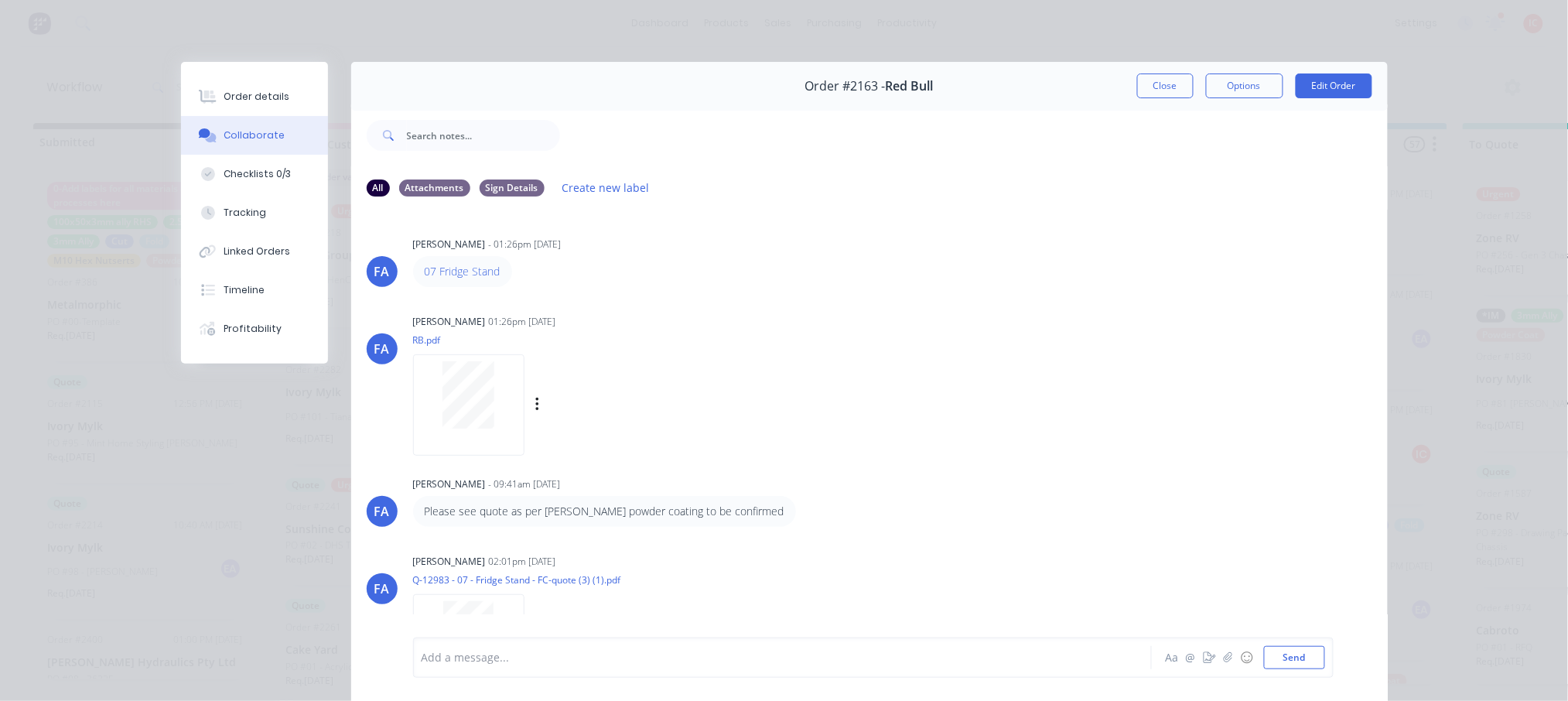
scroll to position [103, 0]
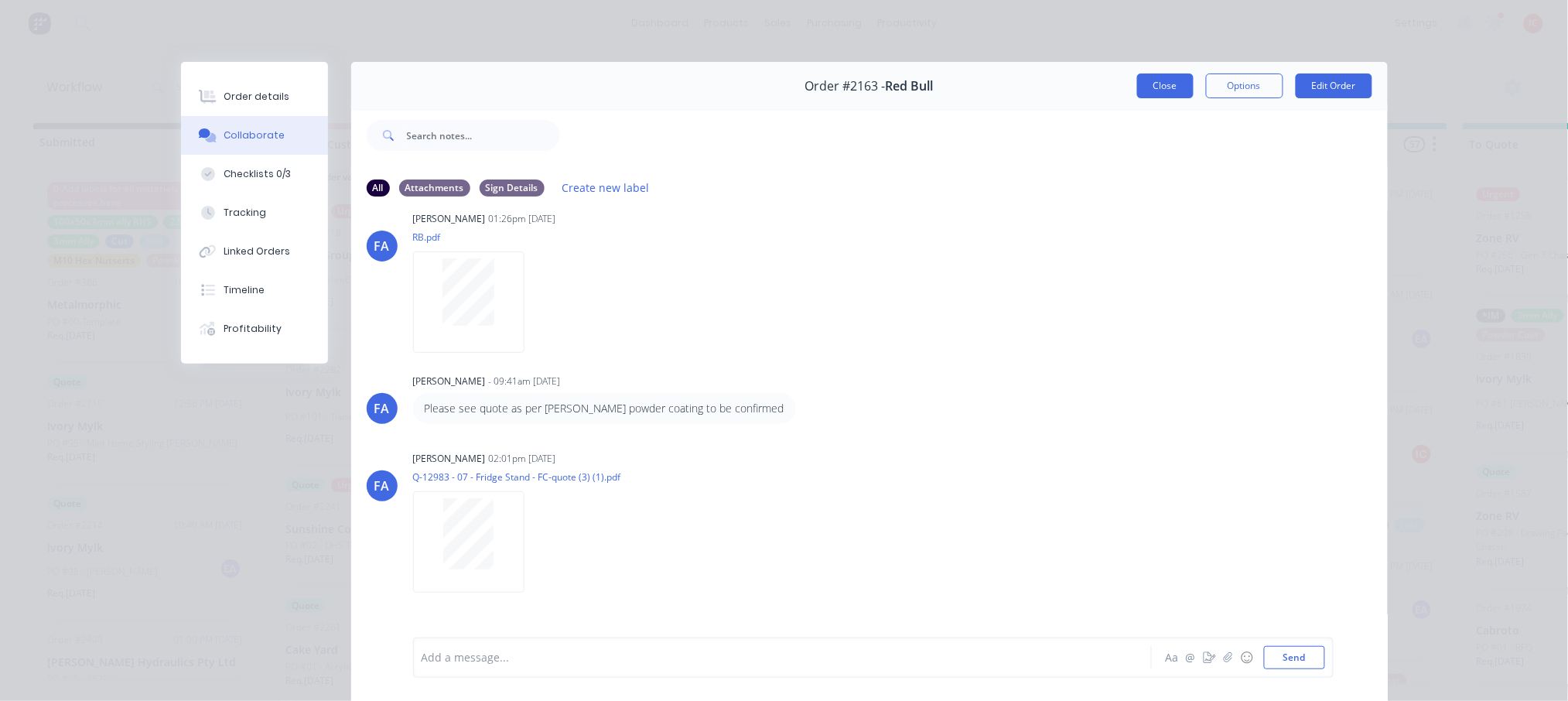
click at [1152, 85] on button "Close" at bounding box center [1165, 85] width 56 height 25
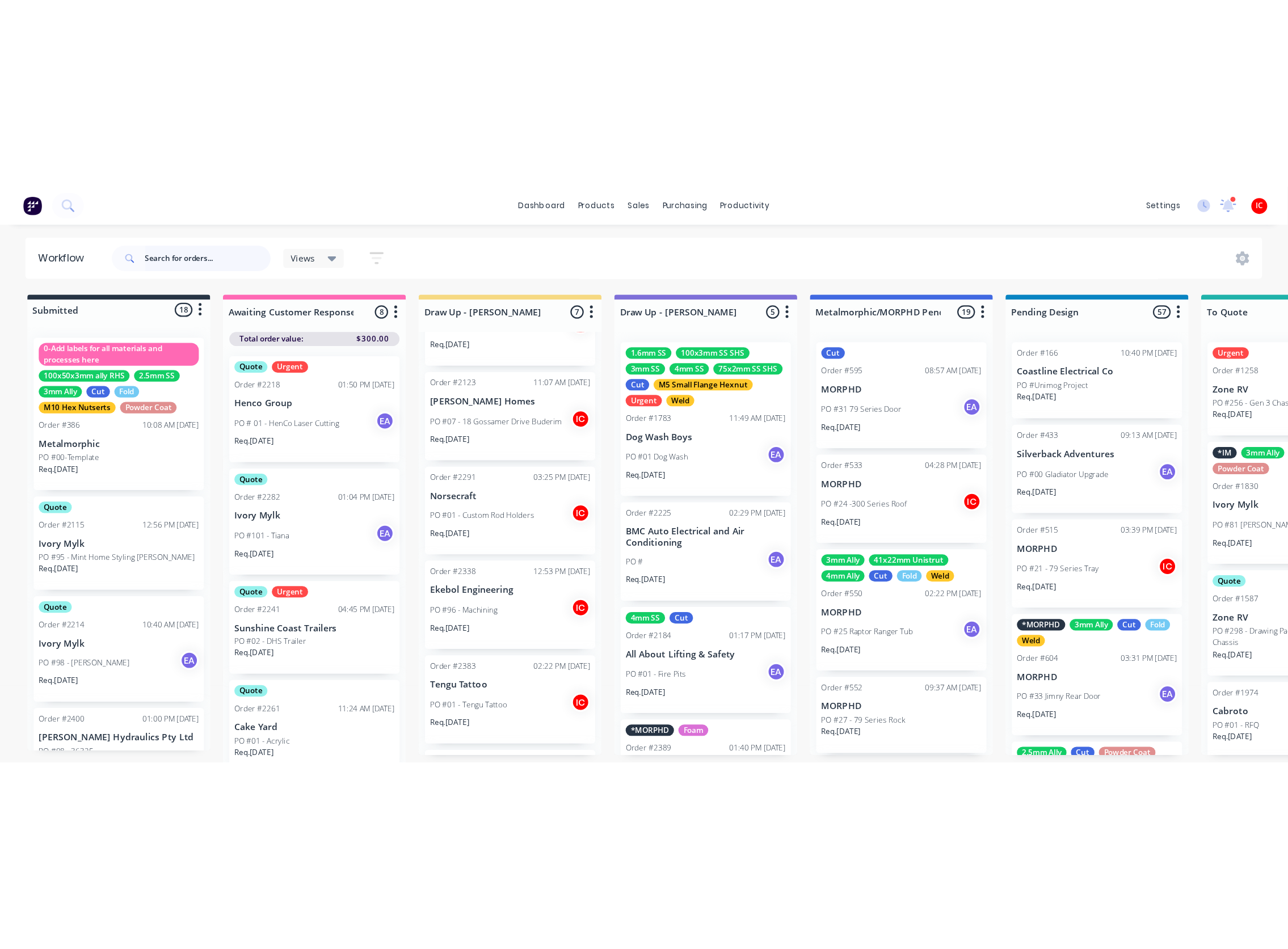
scroll to position [0, 0]
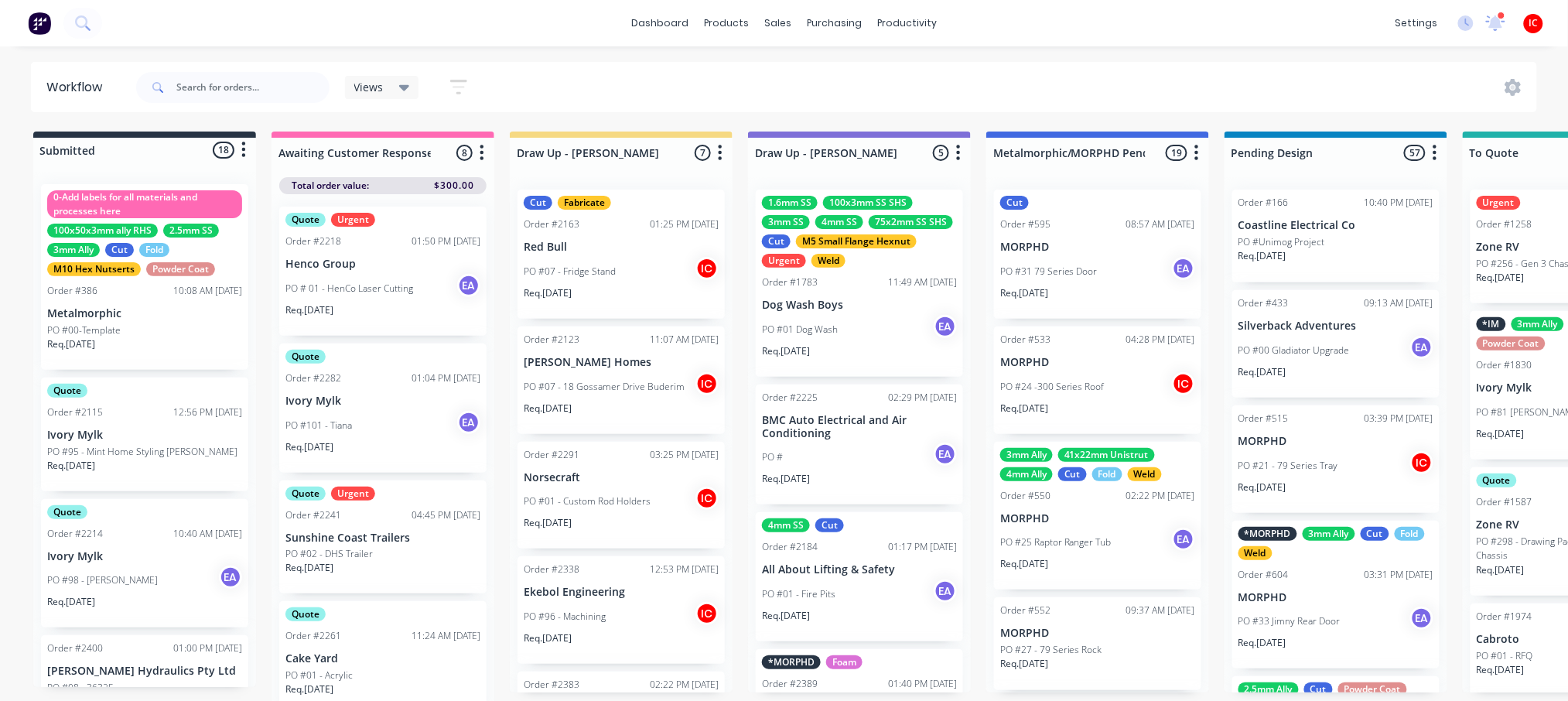
click at [627, 257] on div "PO #07 - Fridge Stand IC" at bounding box center [621, 272] width 195 height 30
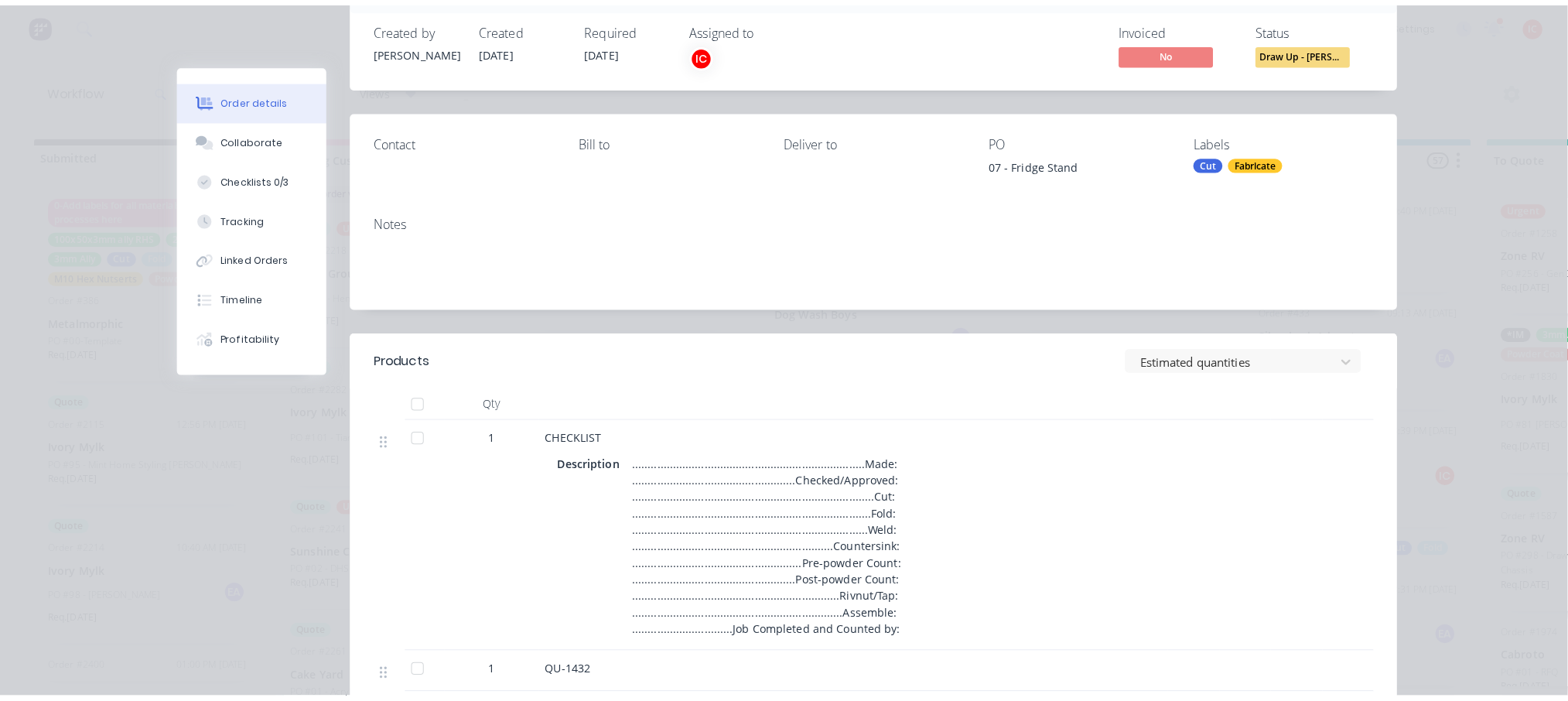
scroll to position [103, 0]
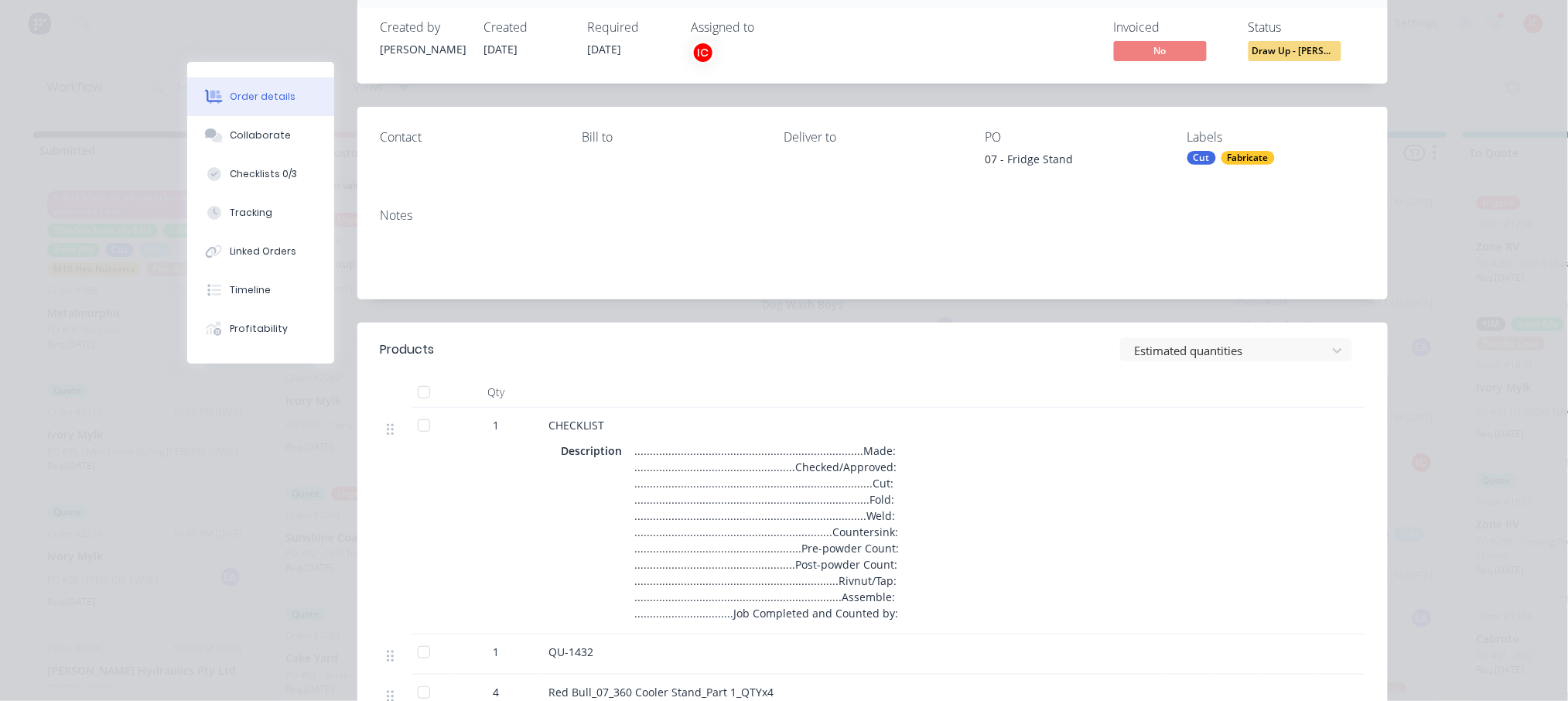
click at [1453, 116] on div "Order details Collaborate Checklists 0/3 Tracking Linked Orders Timeline Profit…" at bounding box center [784, 350] width 1568 height 701
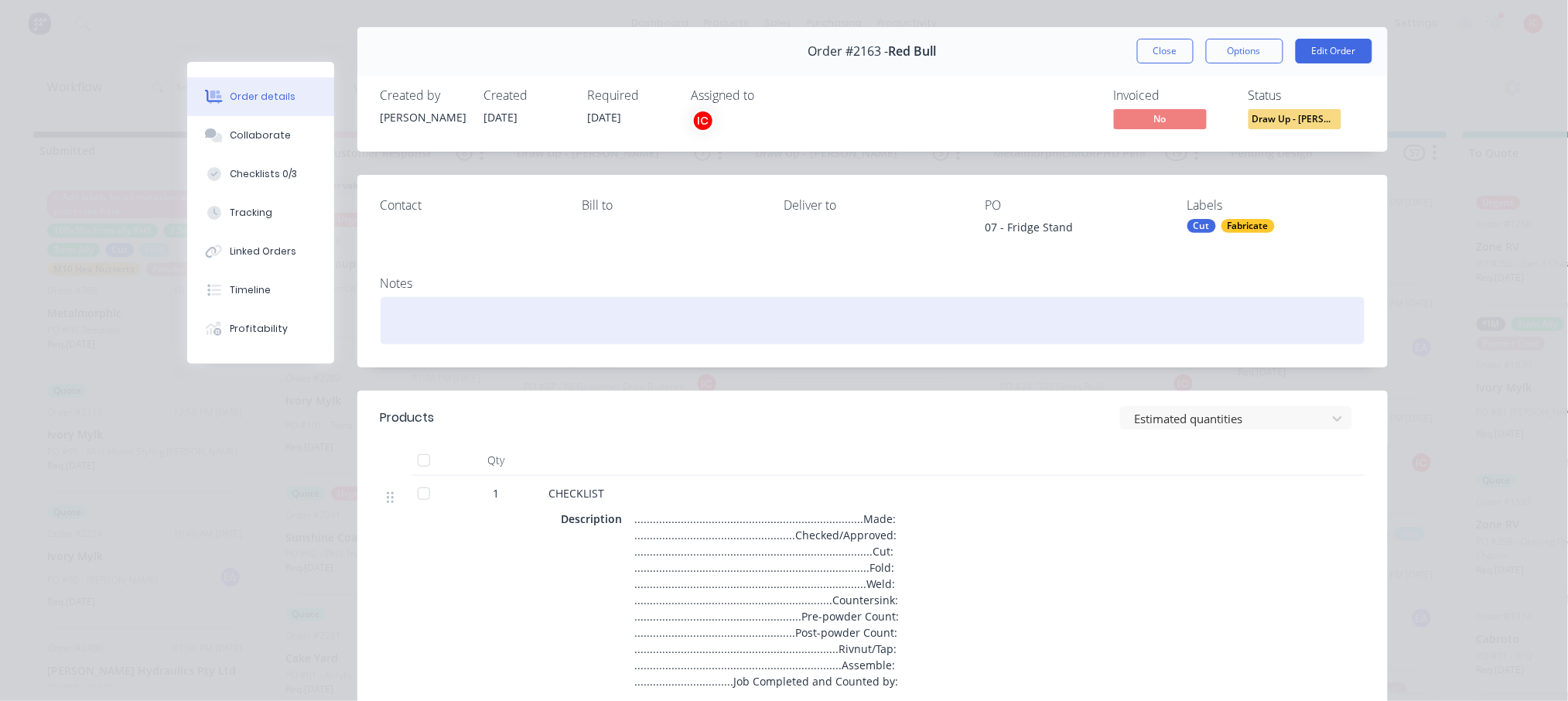
scroll to position [0, 0]
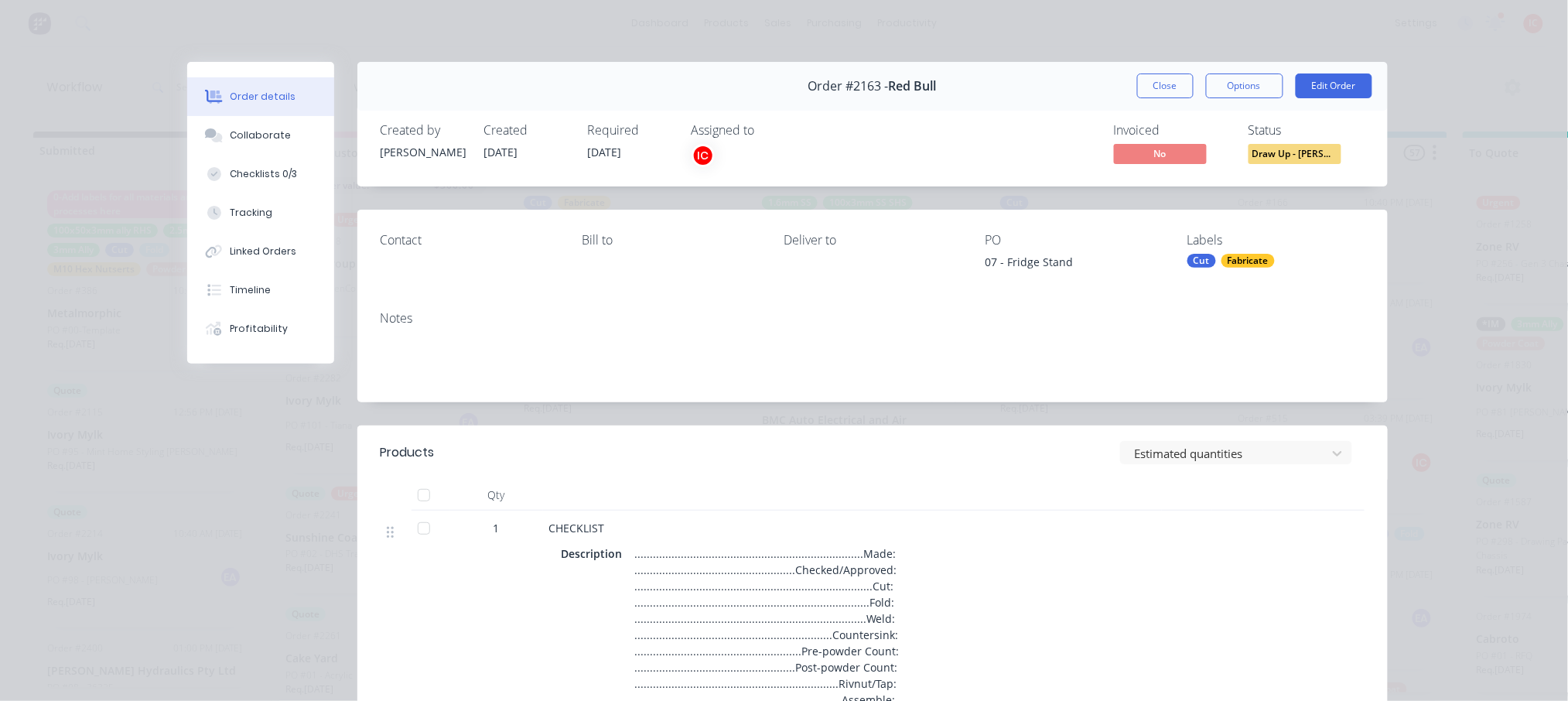
drag, startPoint x: 1145, startPoint y: 85, endPoint x: 372, endPoint y: 130, distance: 774.3
click at [1145, 85] on button "Close" at bounding box center [1165, 85] width 56 height 25
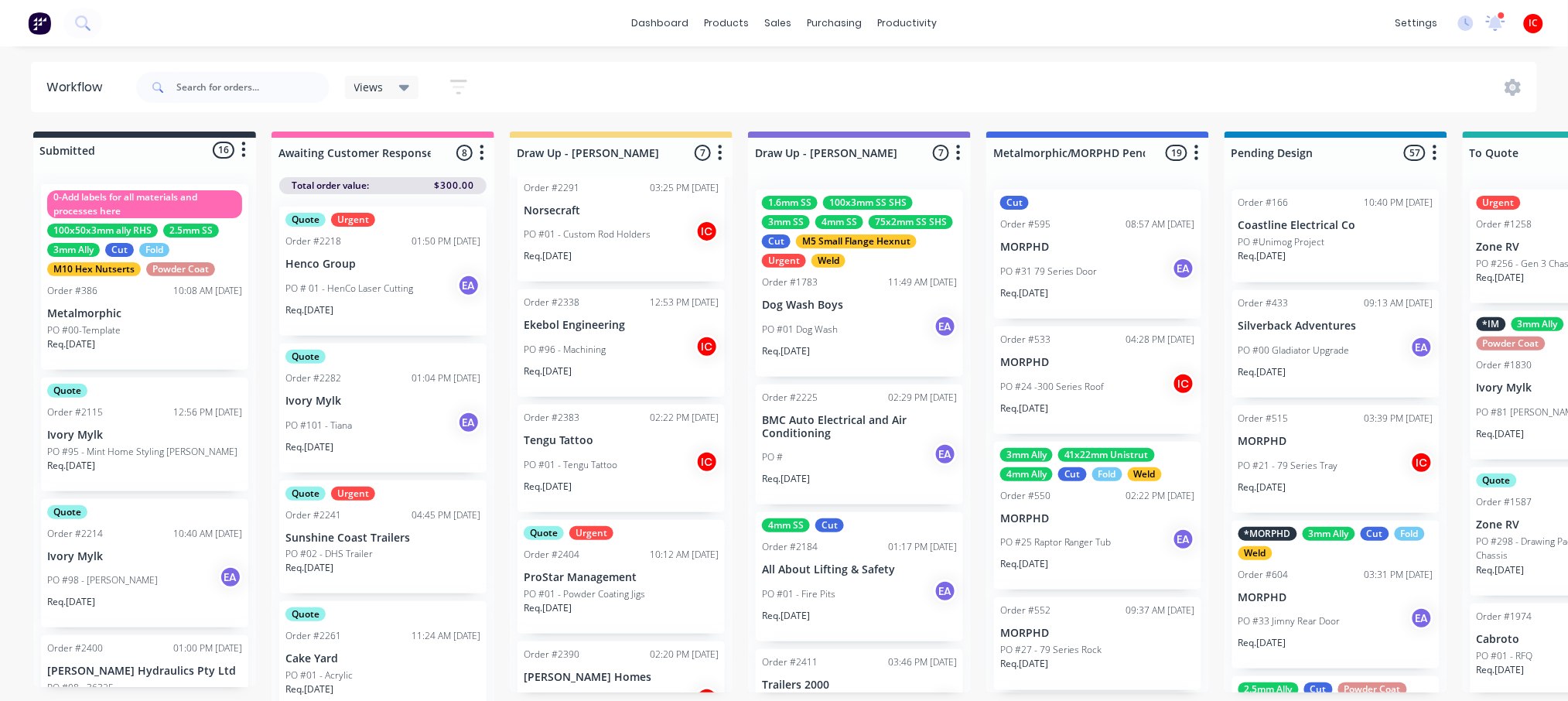
scroll to position [318, 0]
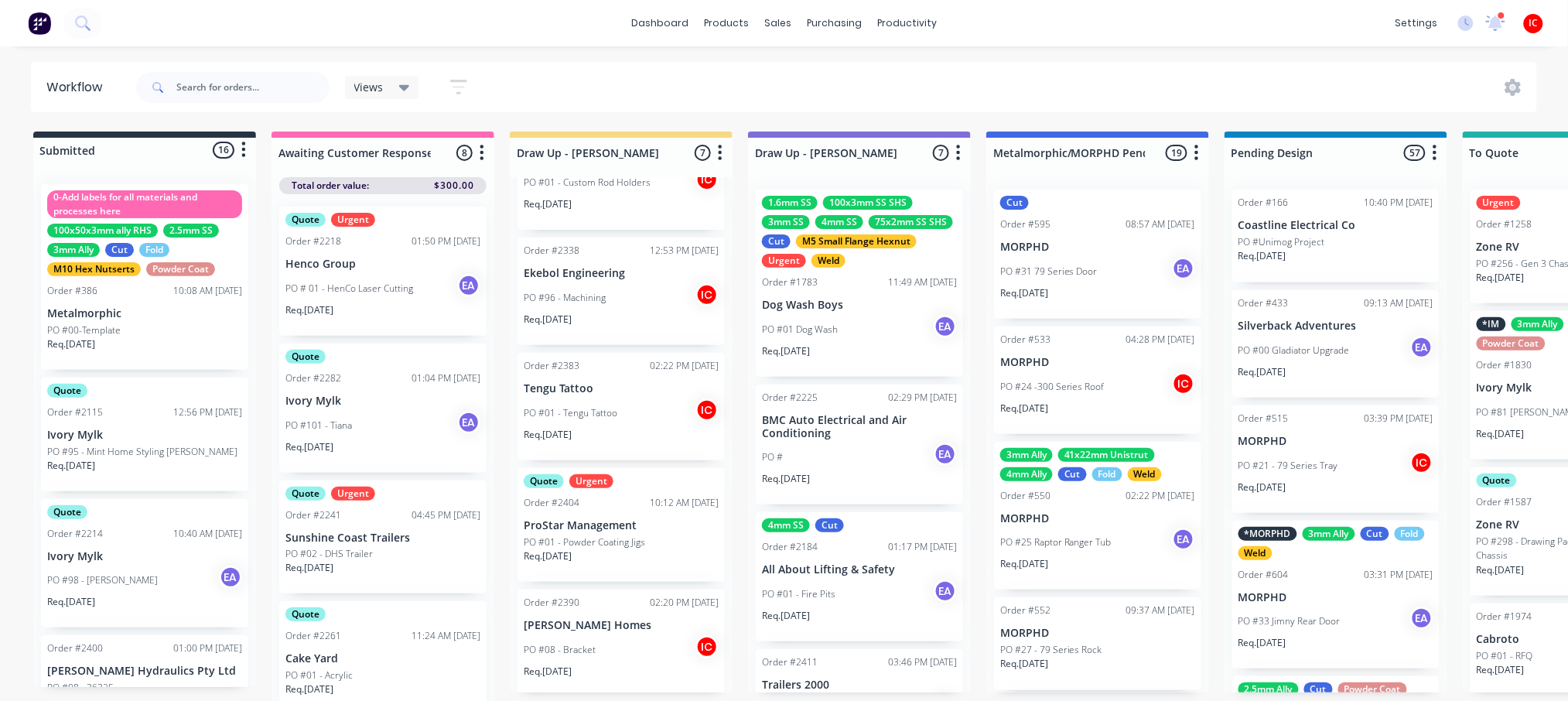
click at [666, 539] on div "PO #01 - Powder Coating Jigs" at bounding box center [621, 542] width 195 height 14
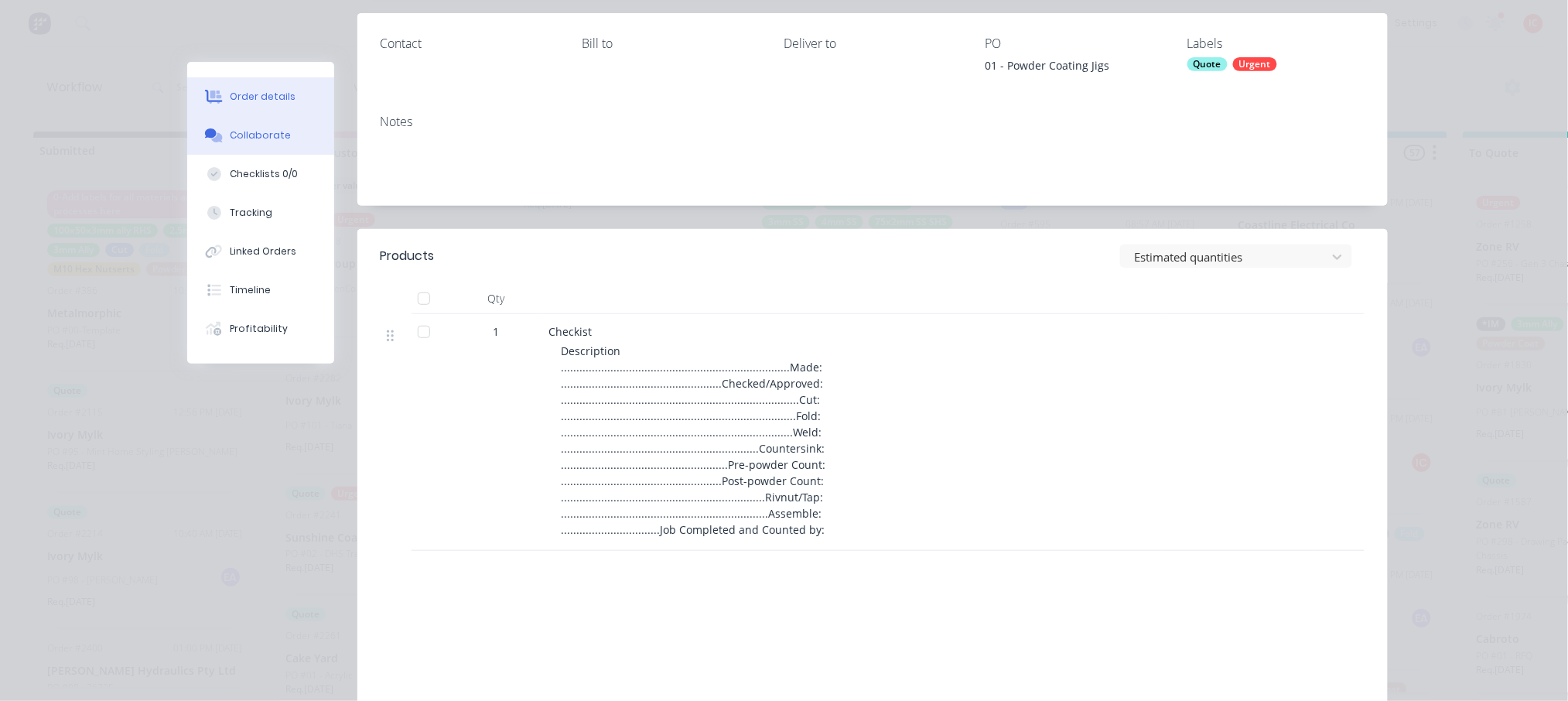
scroll to position [103, 0]
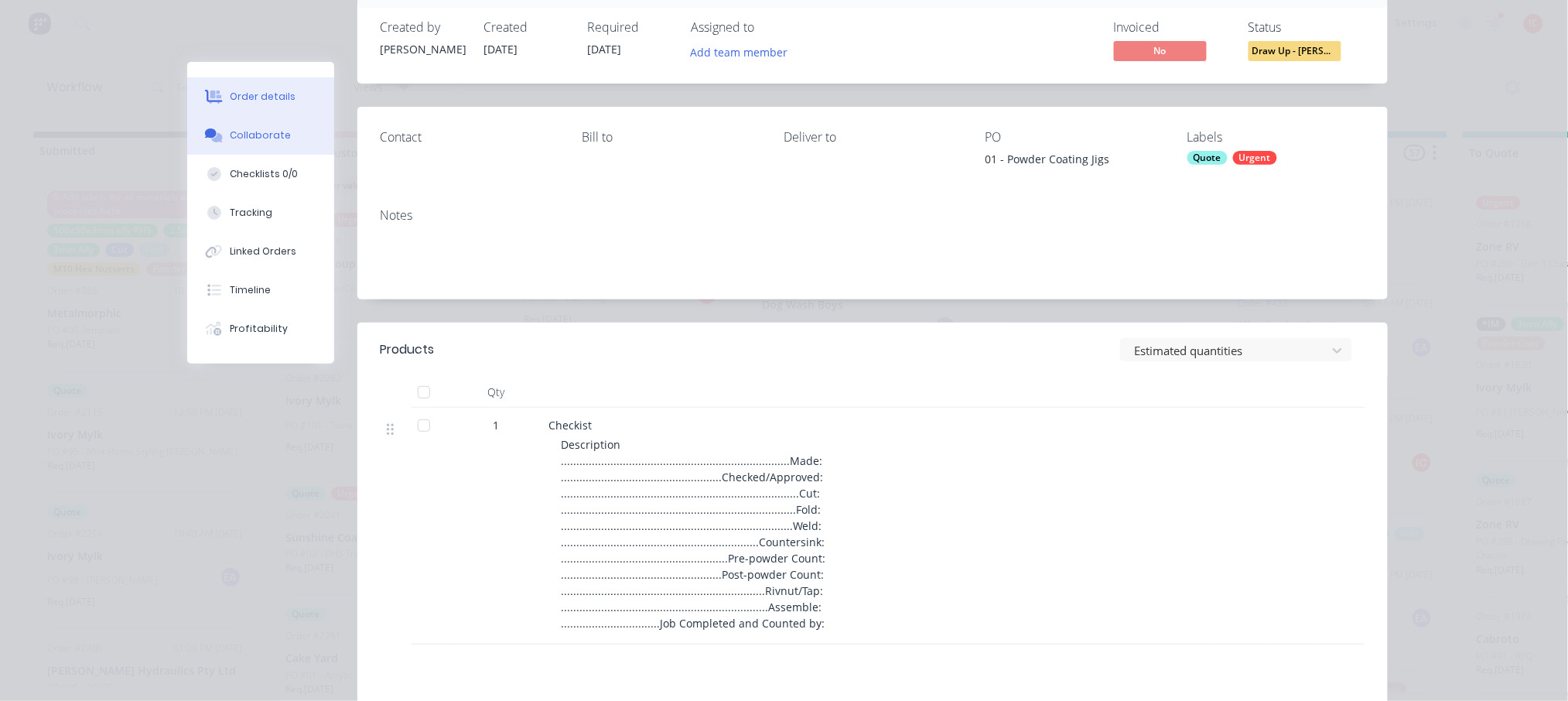
click at [255, 136] on div "Collaborate" at bounding box center [260, 135] width 61 height 14
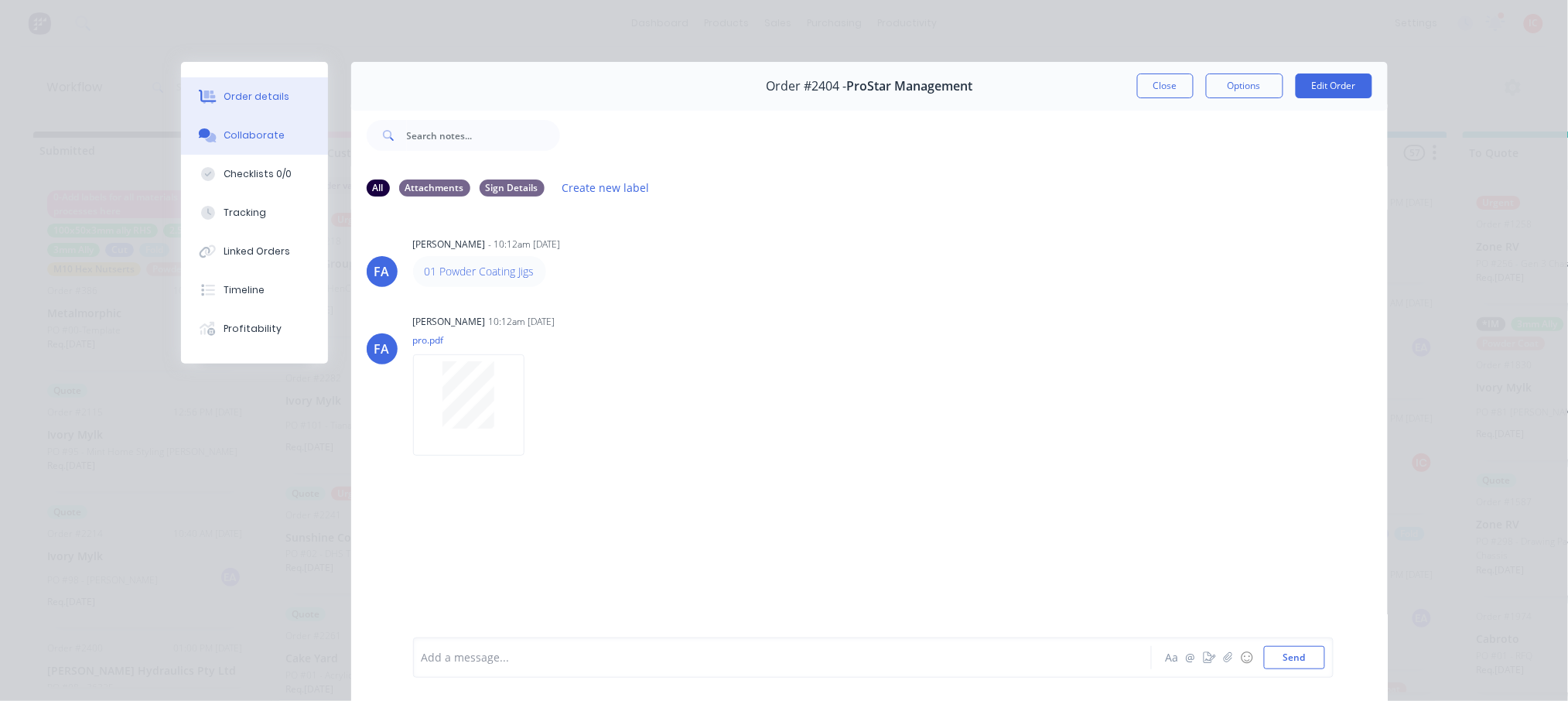
click at [270, 88] on button "Order details" at bounding box center [254, 96] width 147 height 39
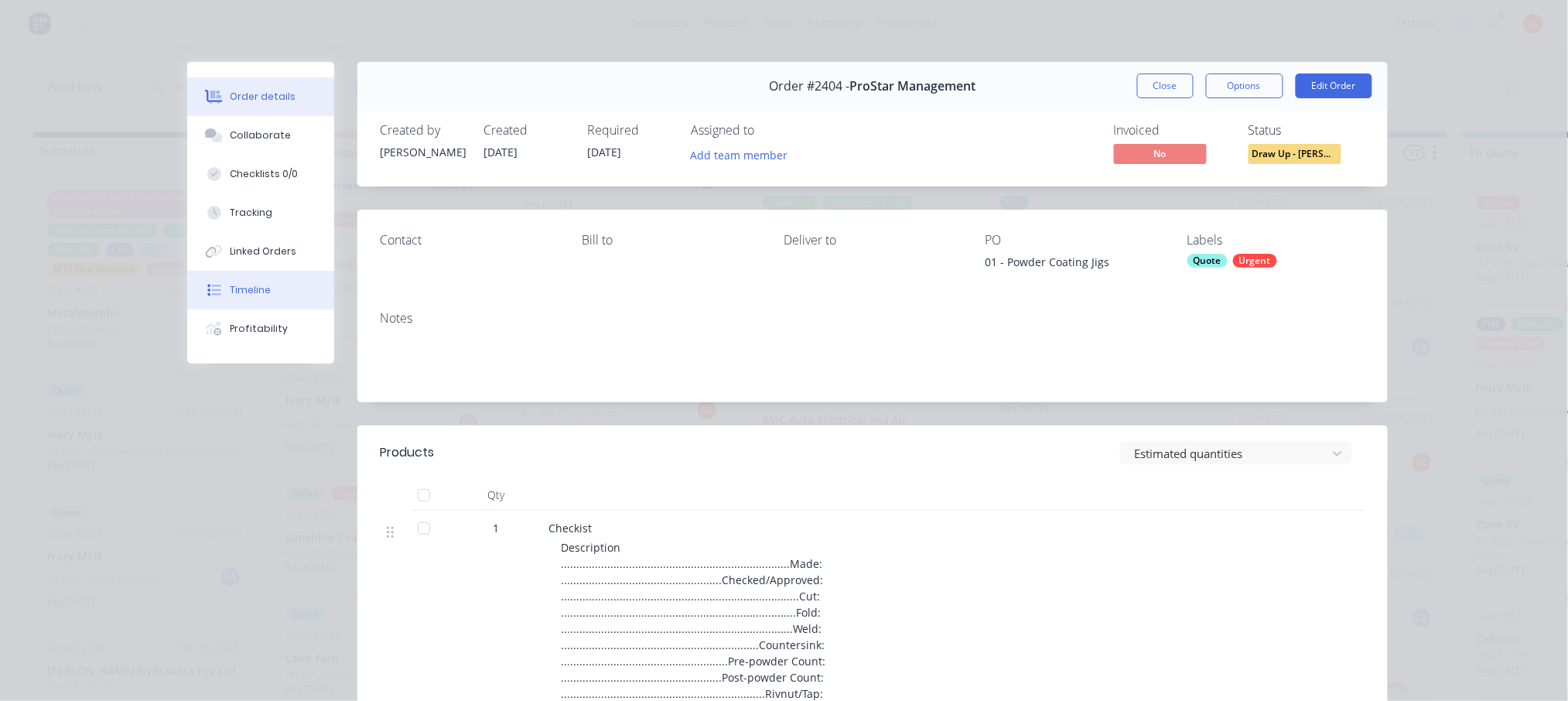
click at [248, 289] on div "Timeline" at bounding box center [249, 290] width 41 height 14
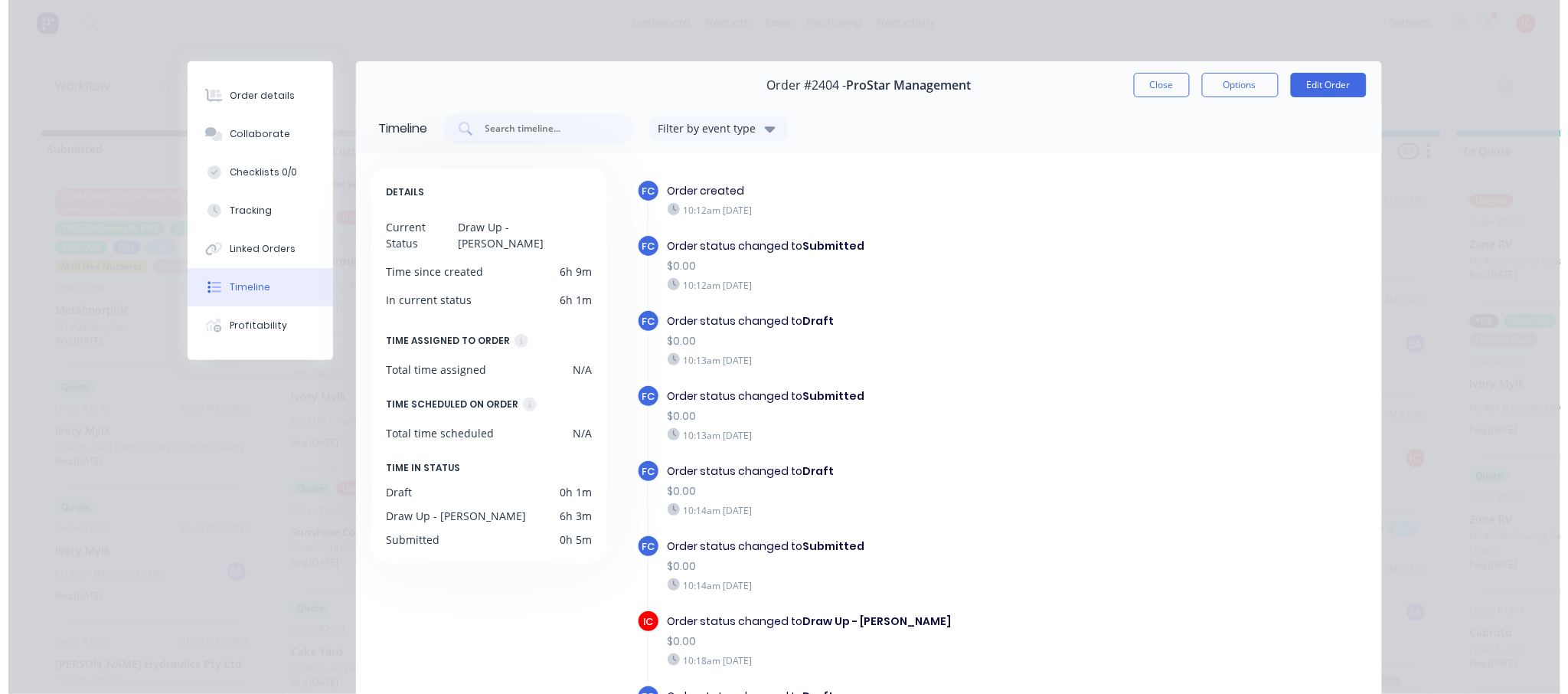
scroll to position [30, 0]
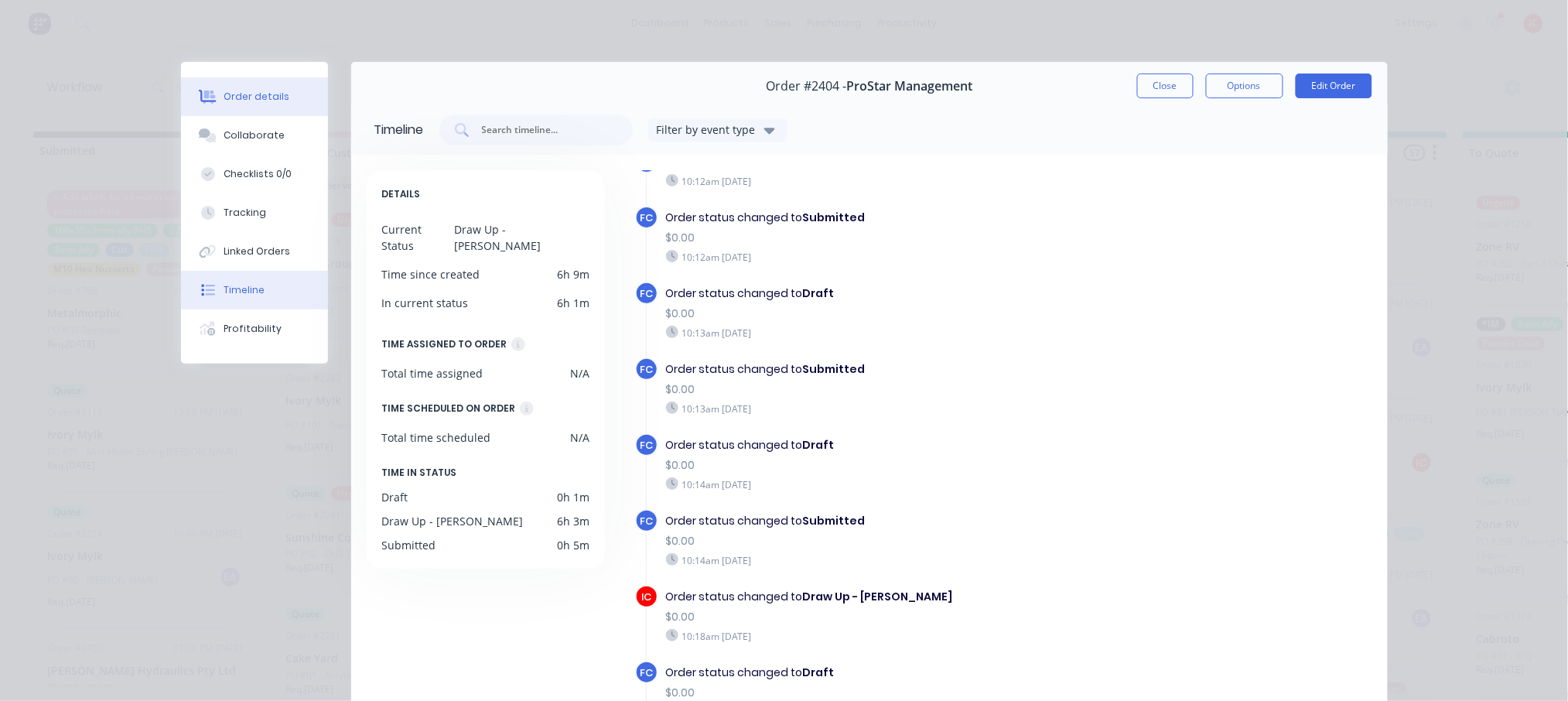
click at [225, 90] on div "Order details" at bounding box center [256, 97] width 65 height 14
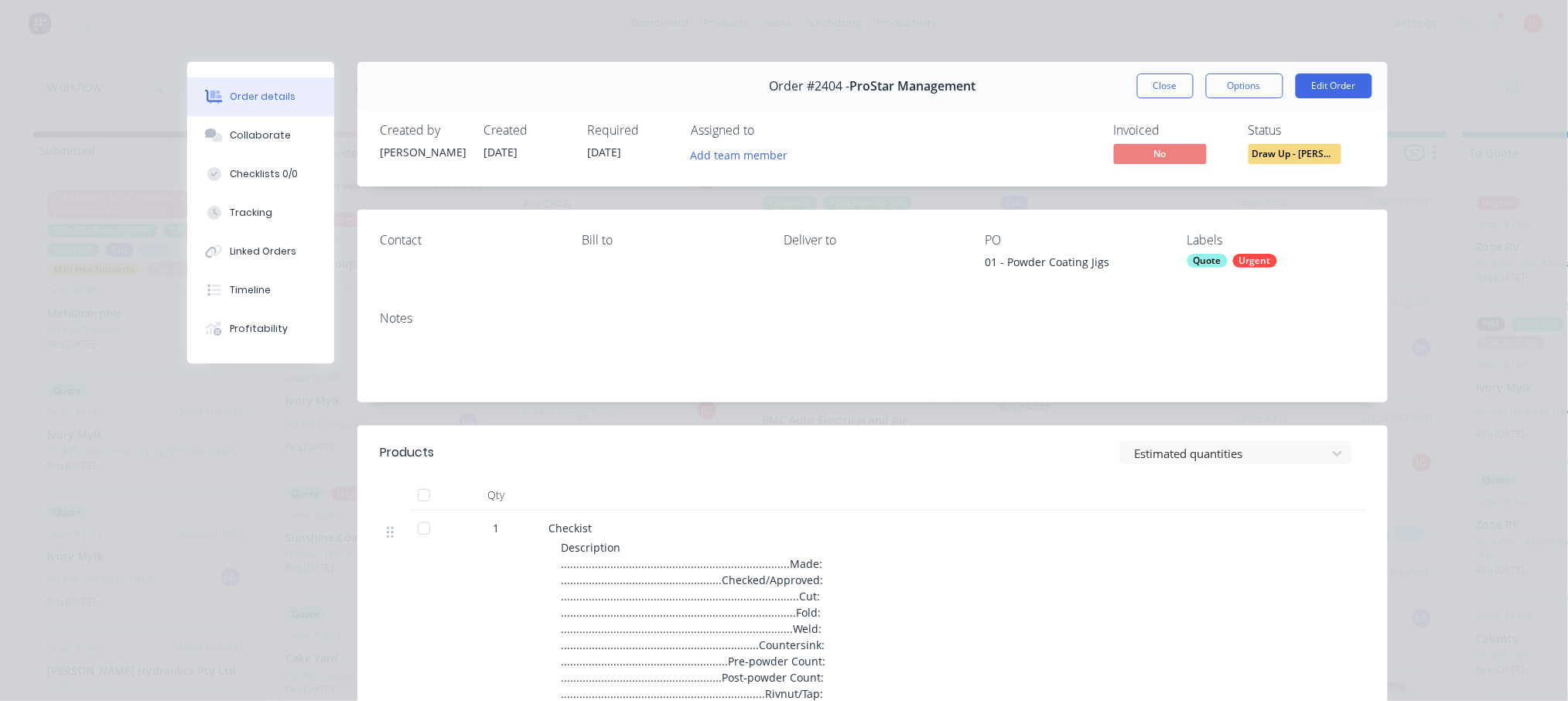
drag, startPoint x: 1170, startPoint y: 84, endPoint x: 474, endPoint y: 4, distance: 700.6
click at [1170, 84] on button "Close" at bounding box center [1165, 85] width 56 height 25
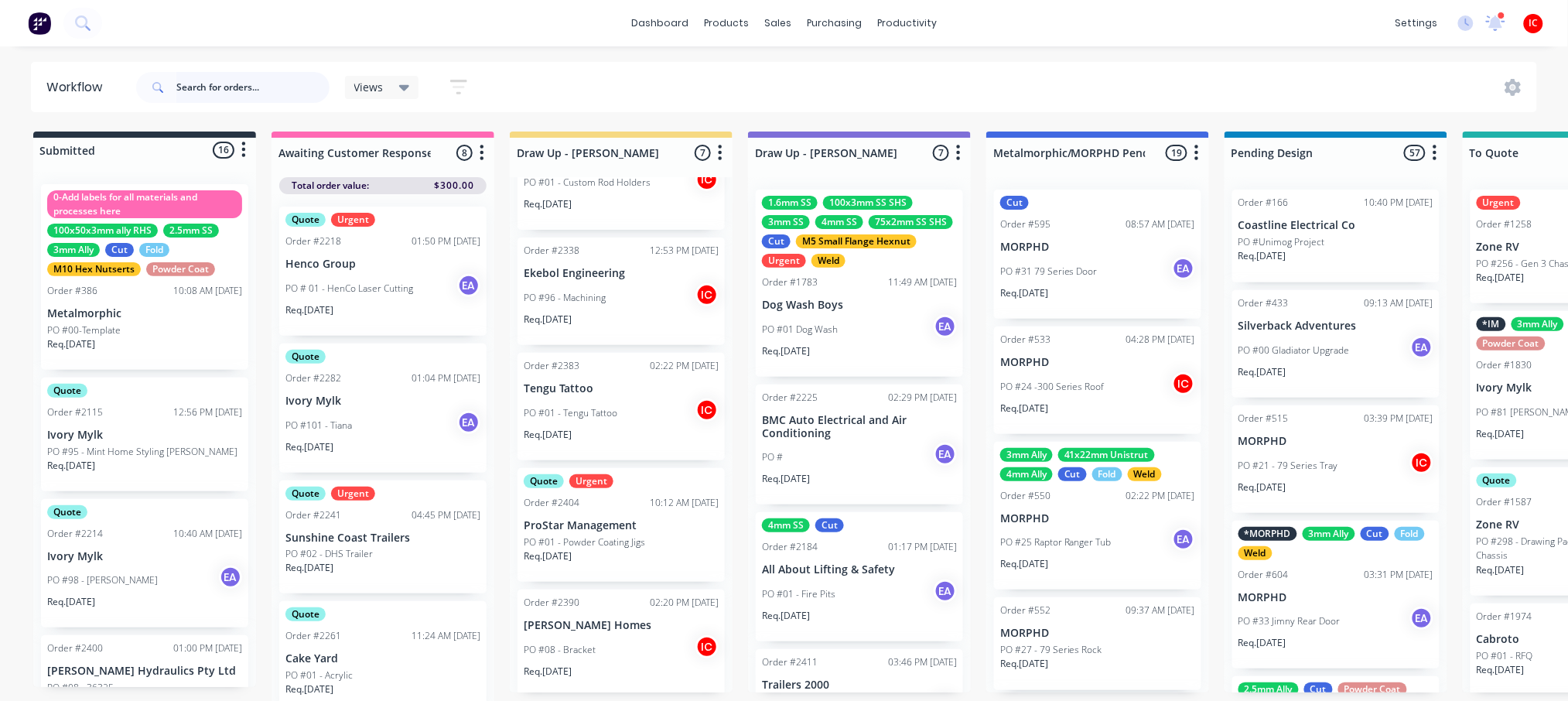
click at [229, 82] on input "text" at bounding box center [252, 87] width 153 height 31
type input "bout"
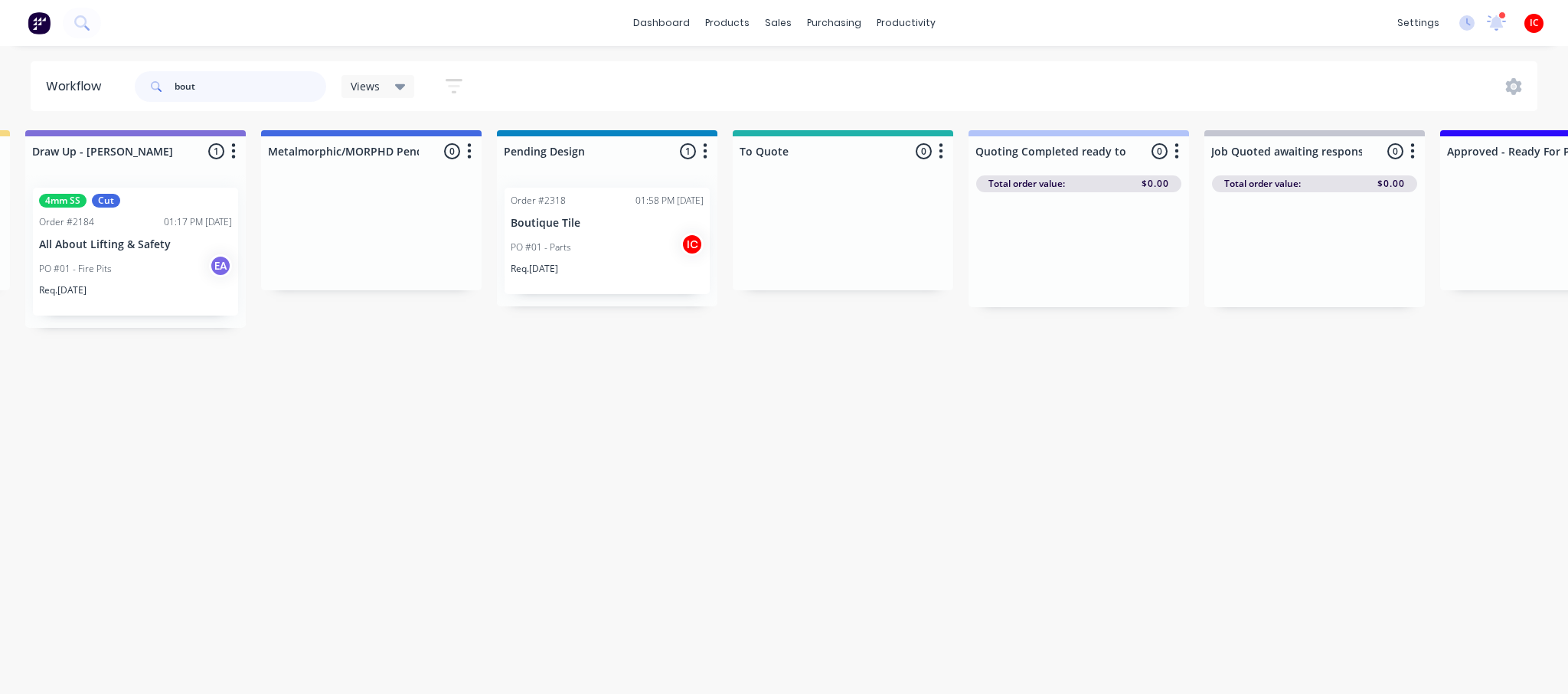
scroll to position [0, 725]
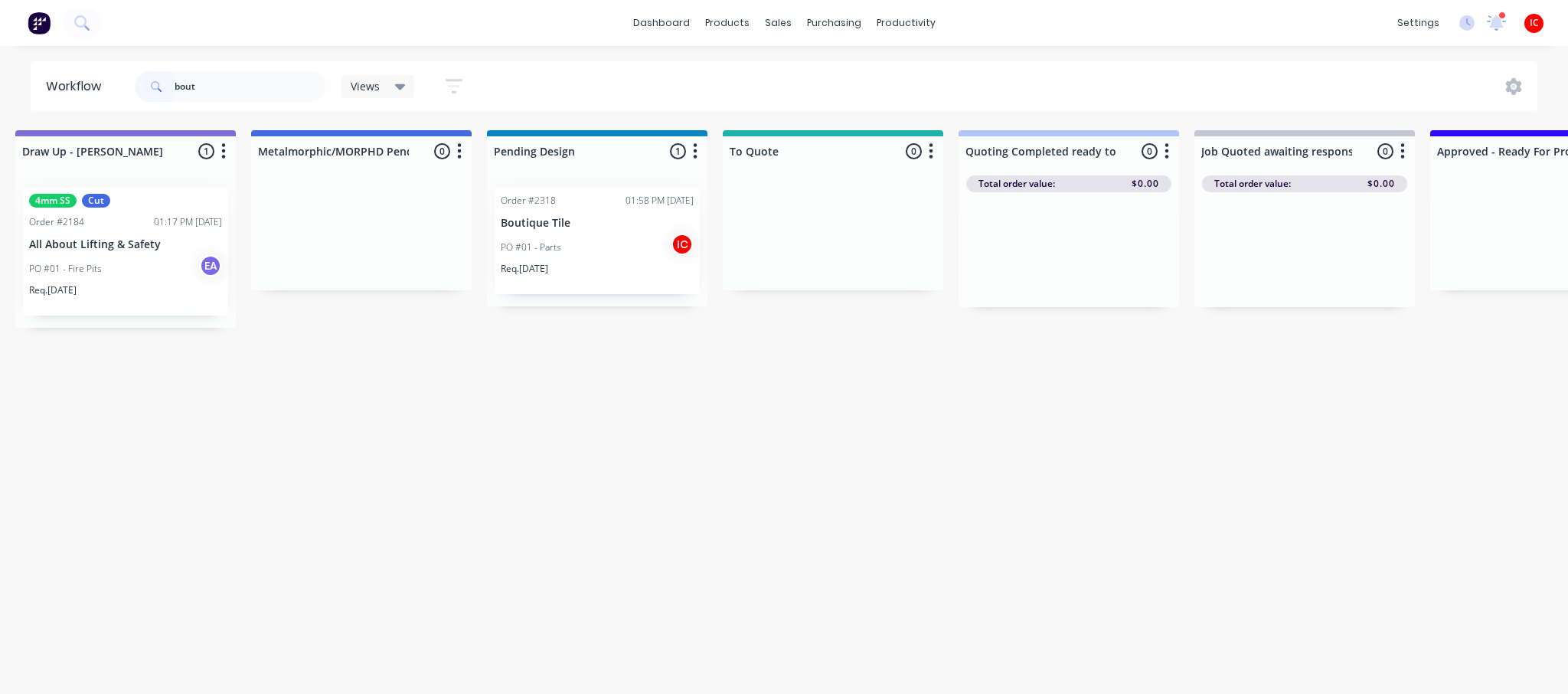
click at [604, 246] on div "PO #01 - Parts IC" at bounding box center [597, 248] width 193 height 29
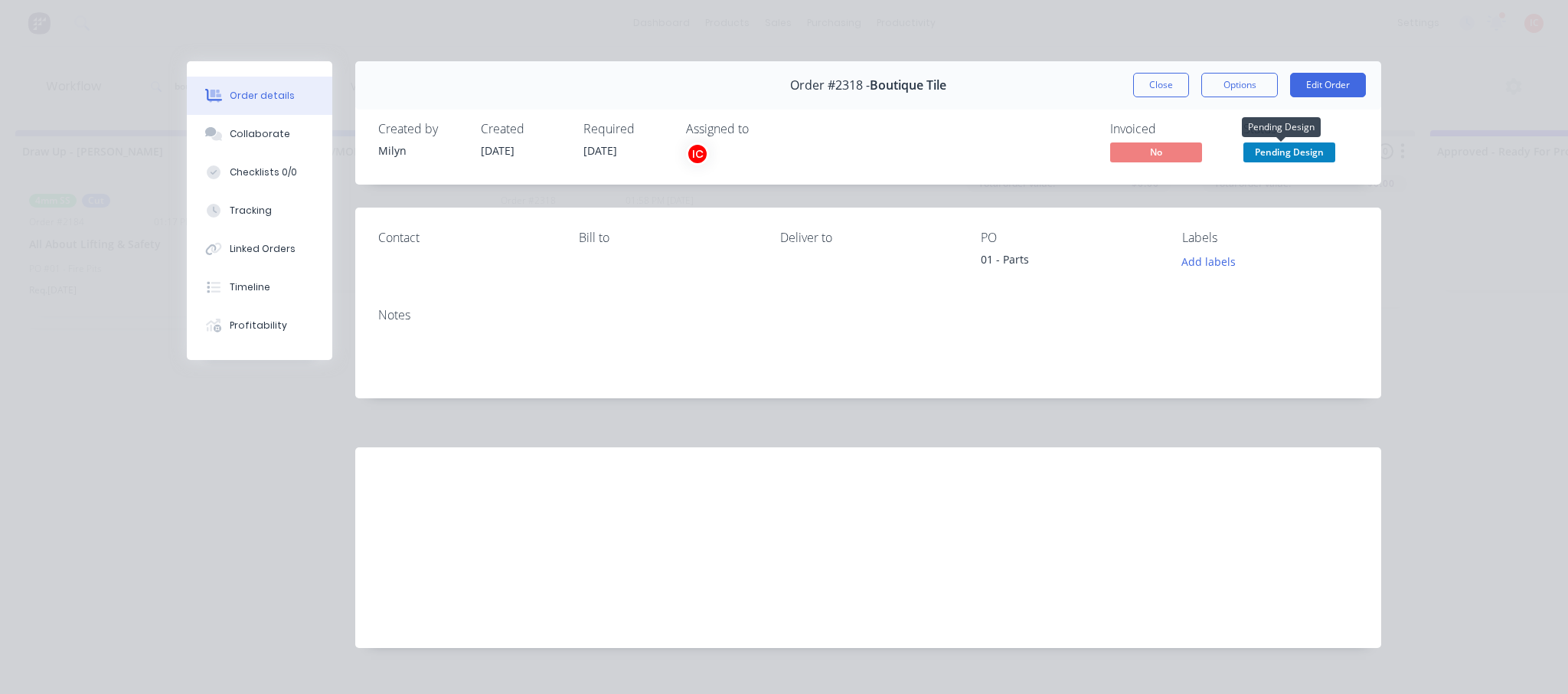
click at [1302, 149] on span "Pending Design" at bounding box center [1289, 152] width 92 height 20
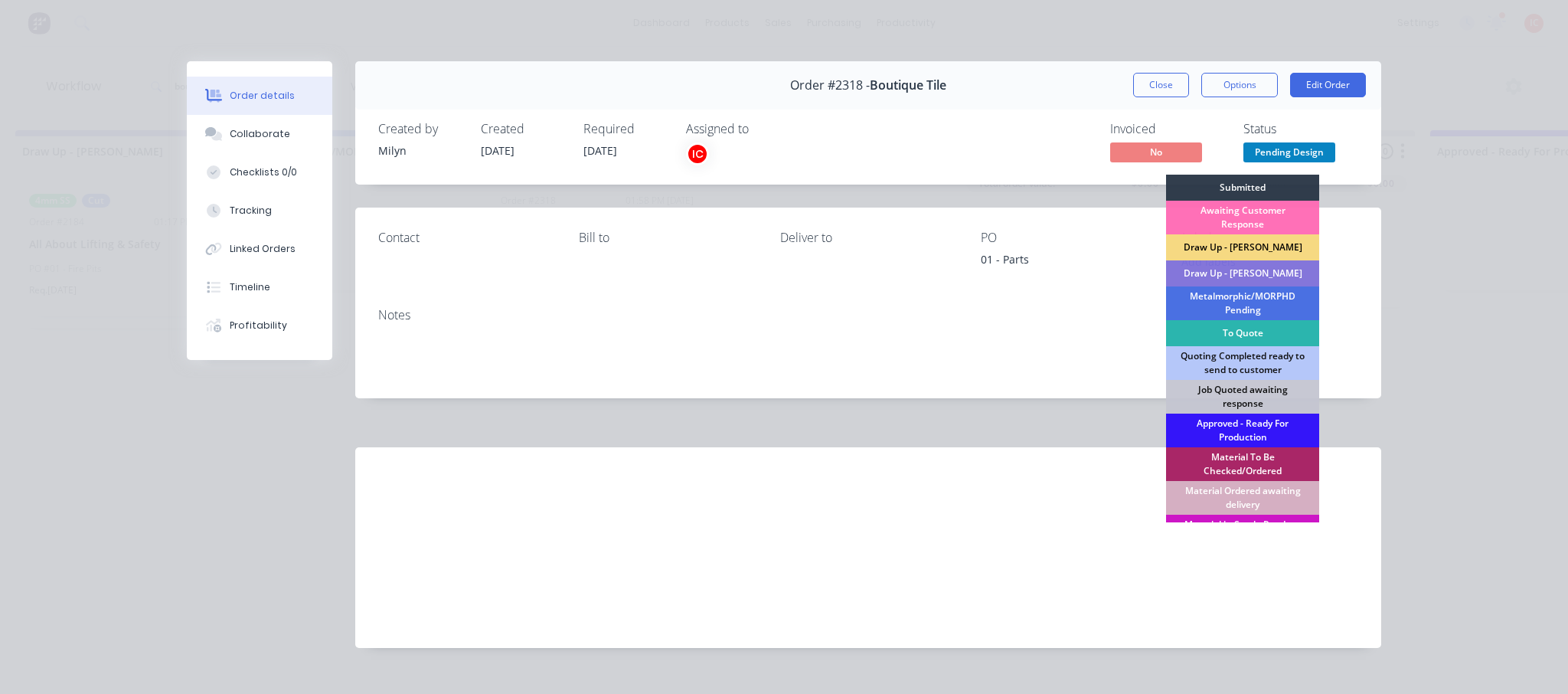
click at [1219, 245] on div "Draw Up - [PERSON_NAME]" at bounding box center [1242, 247] width 153 height 26
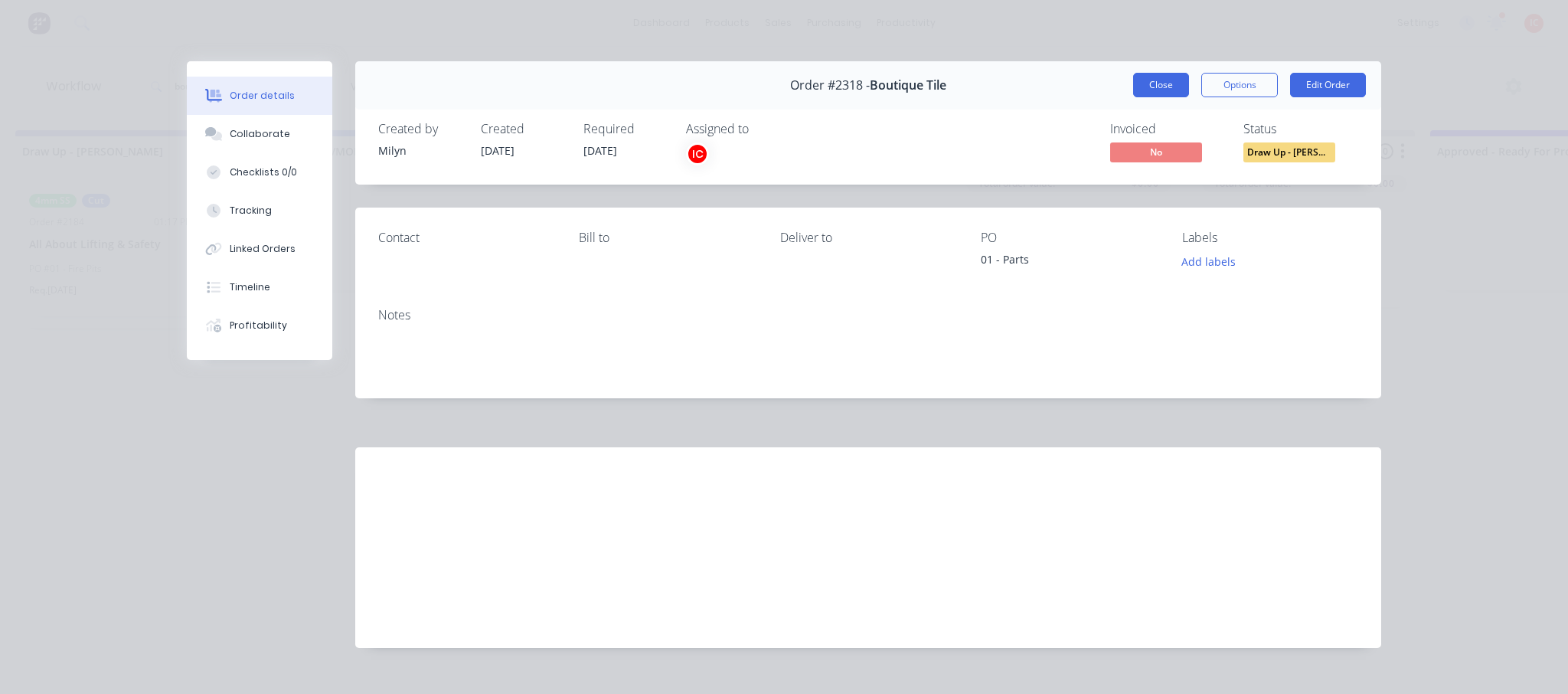
click at [1161, 82] on button "Close" at bounding box center [1161, 84] width 56 height 24
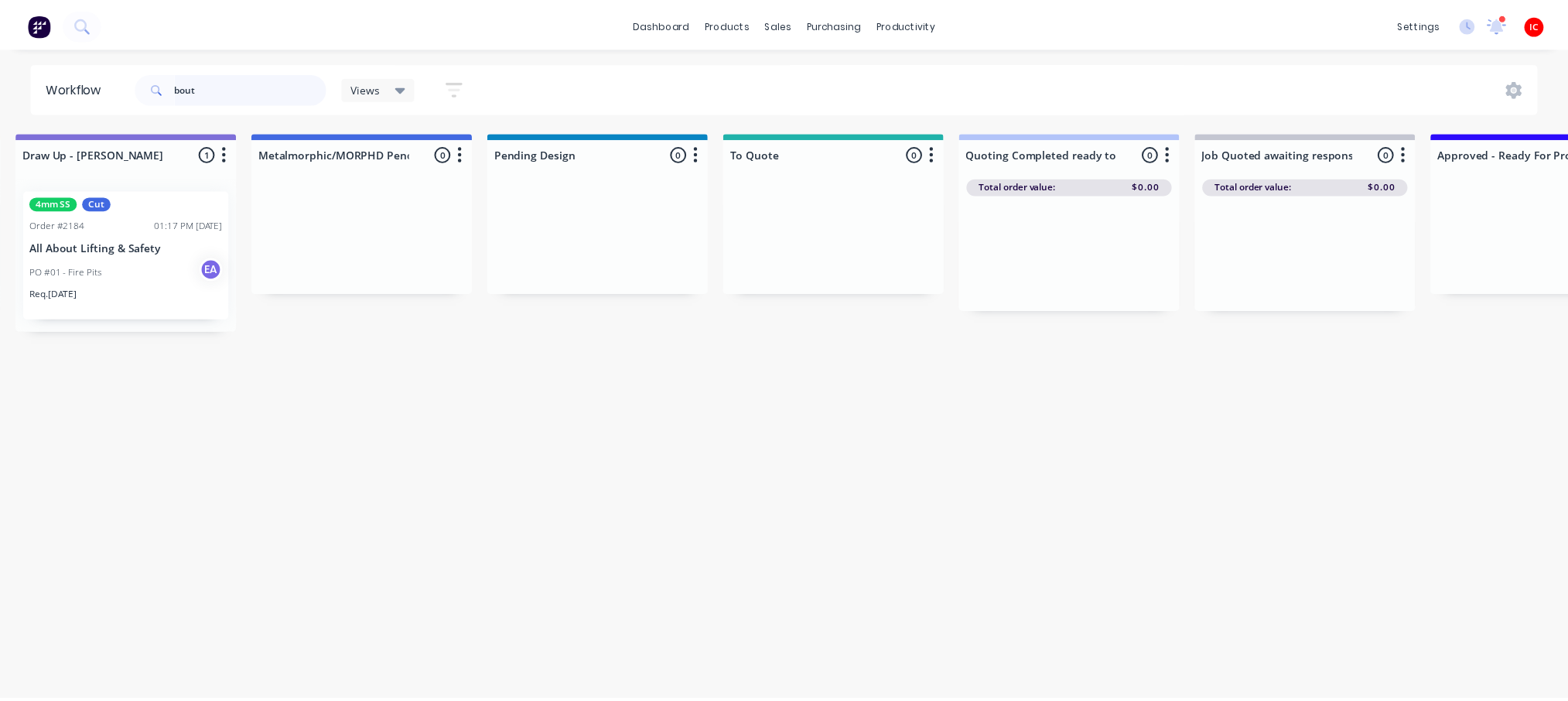
scroll to position [0, 0]
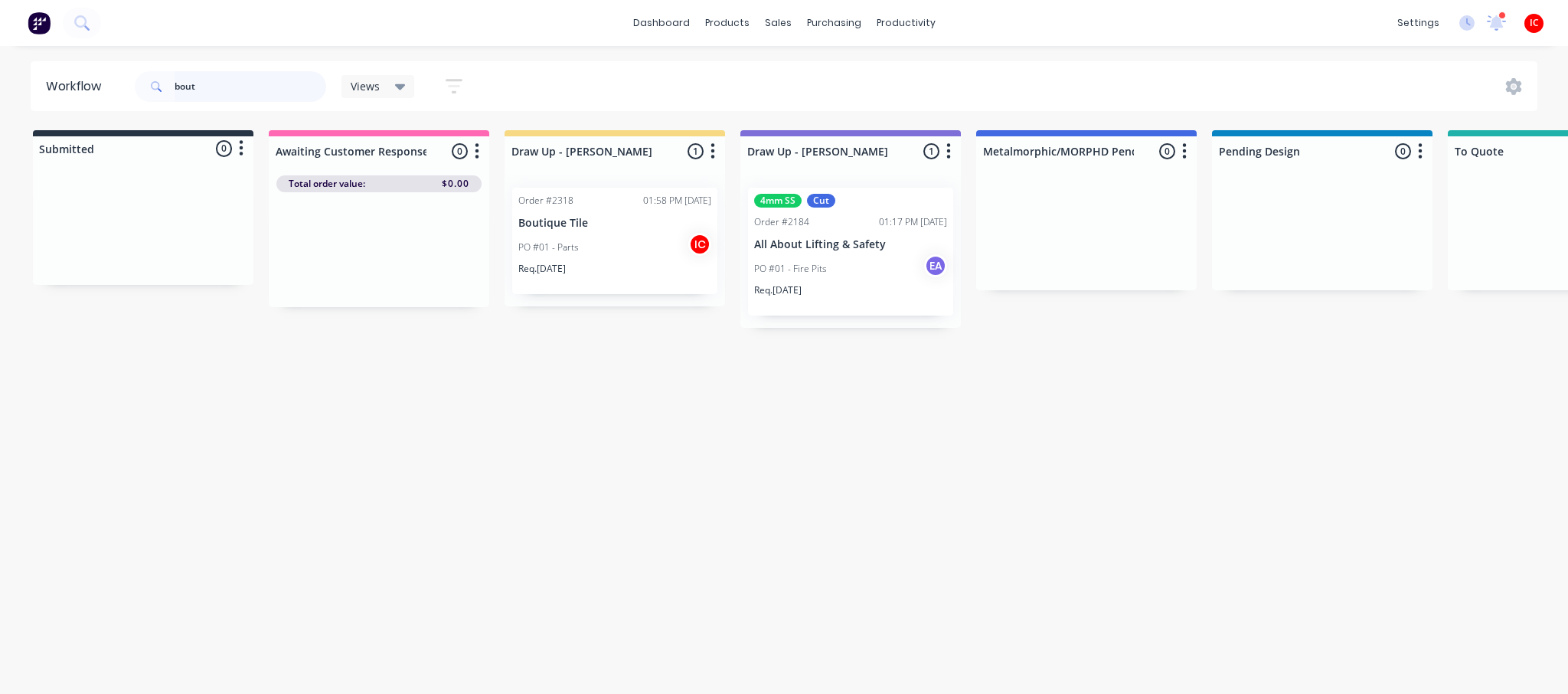
drag, startPoint x: 221, startPoint y: 96, endPoint x: 148, endPoint y: 82, distance: 74.3
click at [152, 82] on div "bout" at bounding box center [231, 86] width 192 height 30
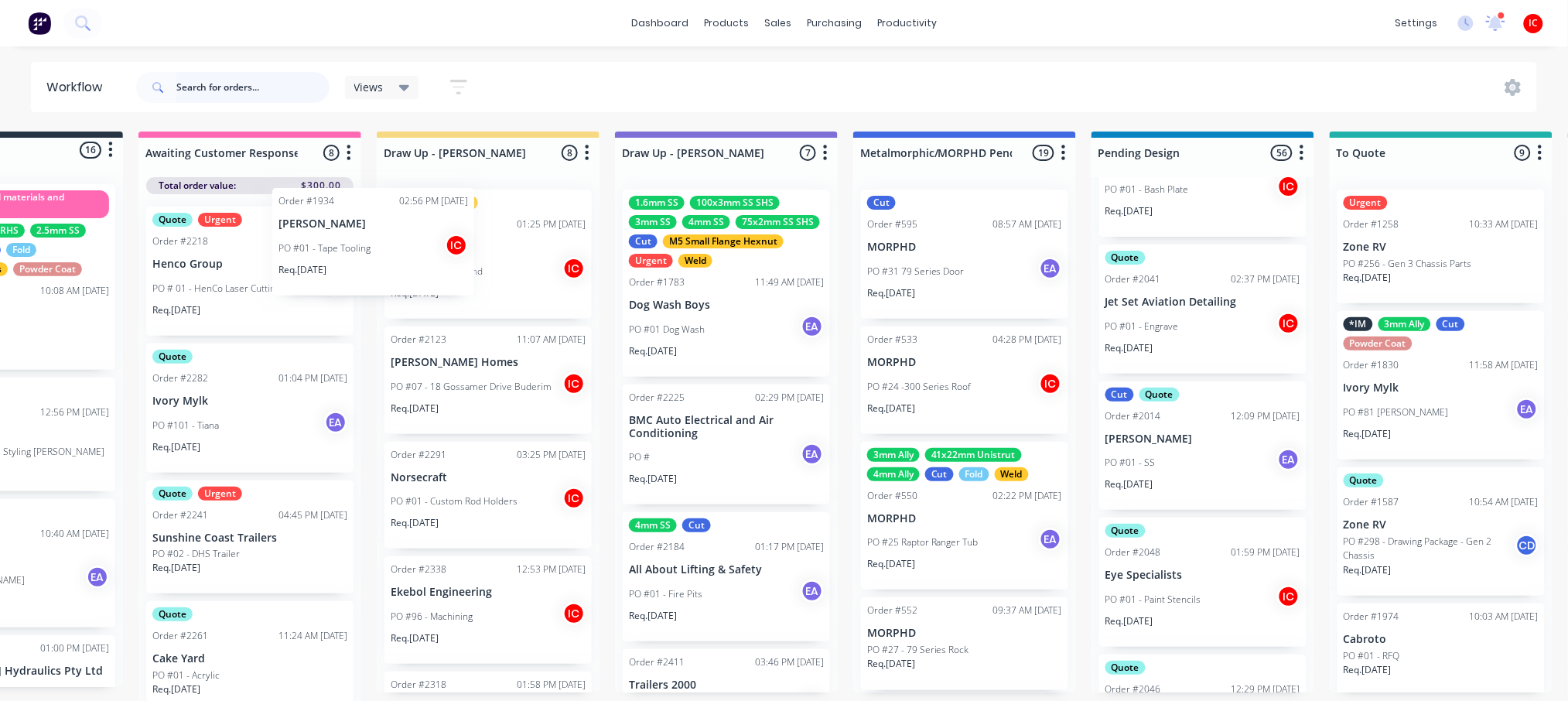
scroll to position [0, 124]
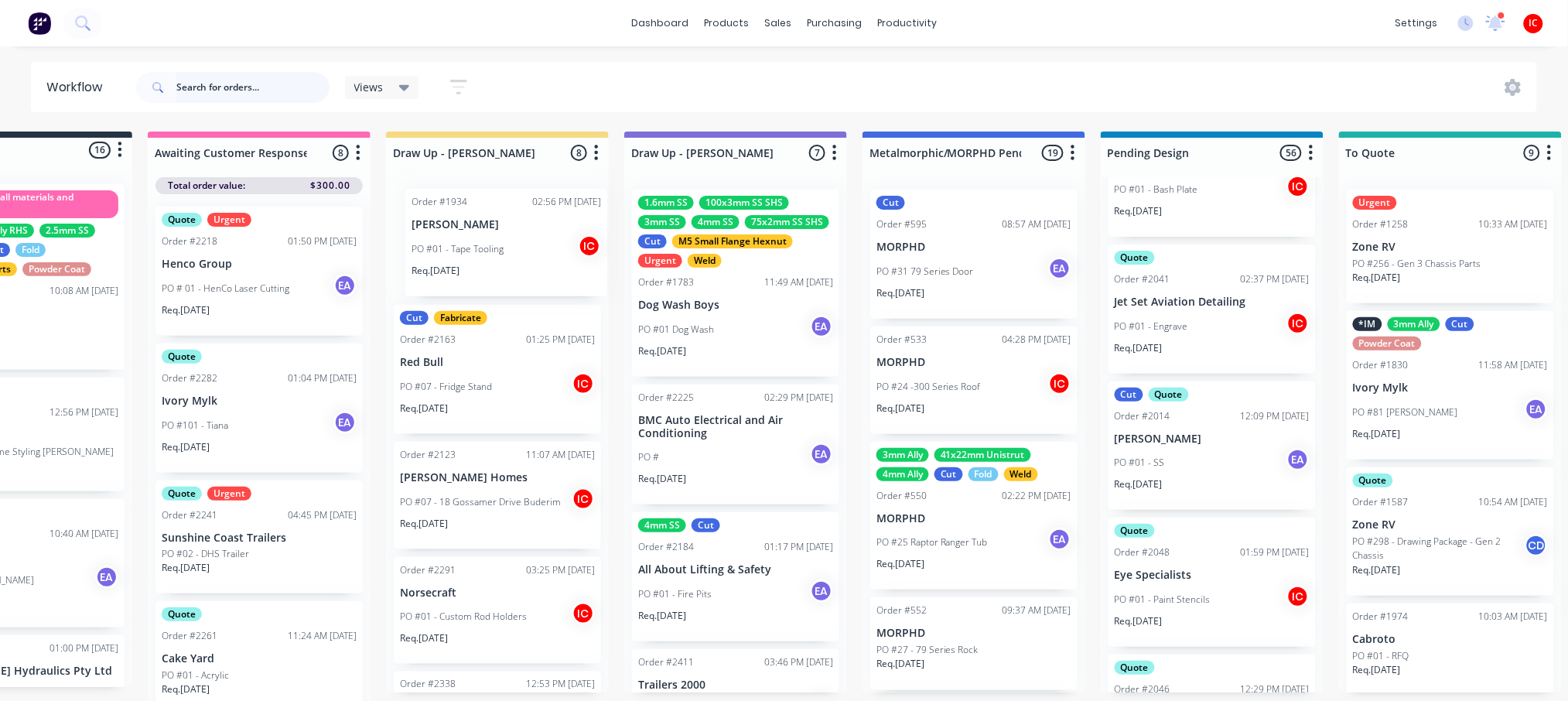
drag, startPoint x: 669, startPoint y: 293, endPoint x: 526, endPoint y: 254, distance: 148.2
